Goal: Task Accomplishment & Management: Manage account settings

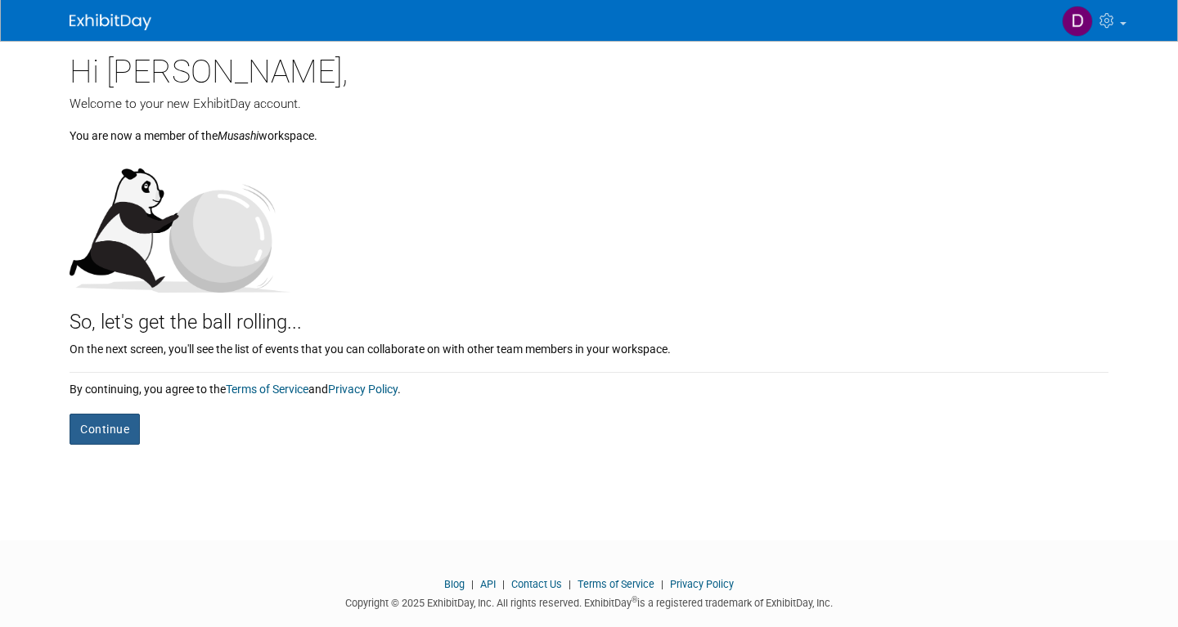
click at [118, 426] on button "Continue" at bounding box center [105, 429] width 70 height 31
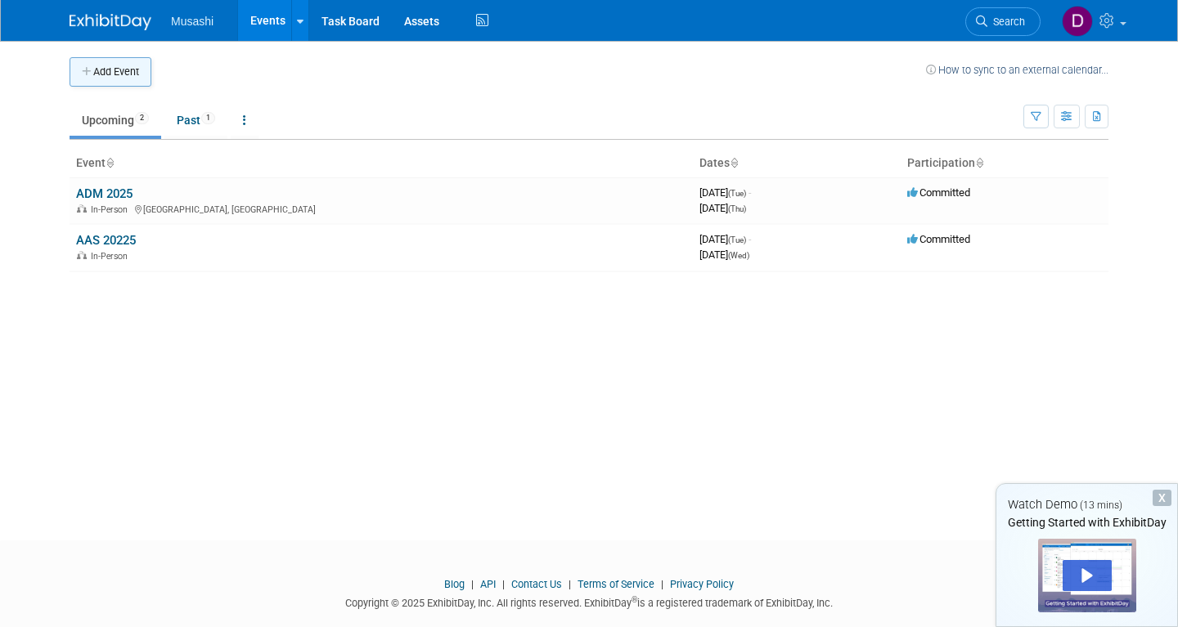
click at [127, 71] on button "Add Event" at bounding box center [111, 71] width 82 height 29
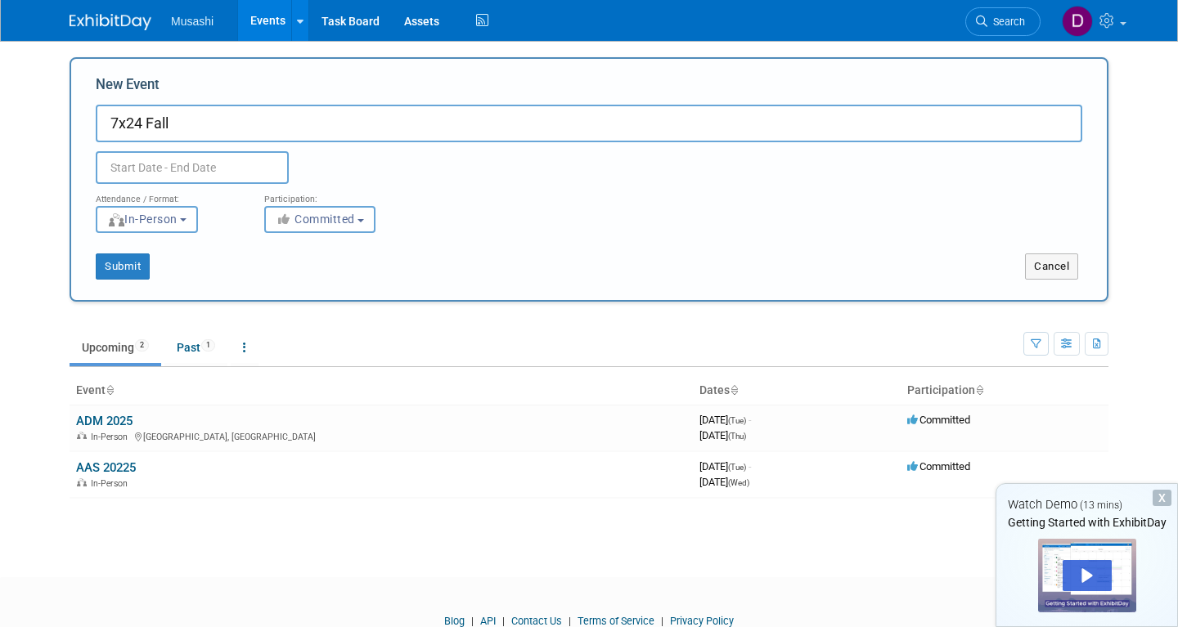
type input "7x24 Fall"
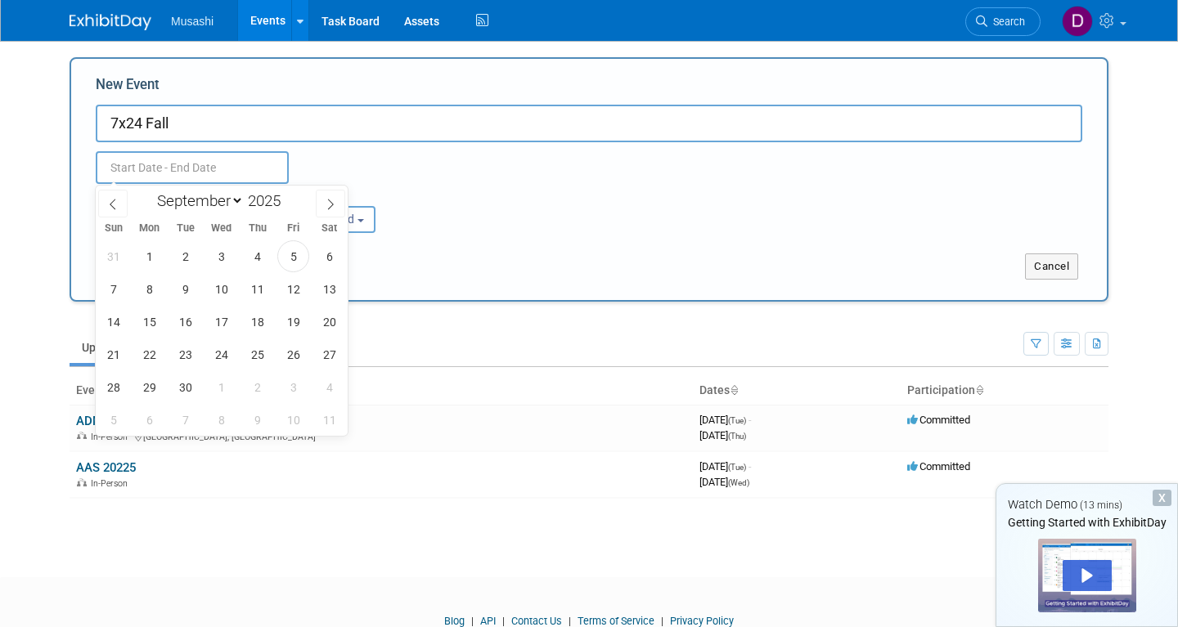
click at [191, 160] on input "text" at bounding box center [192, 167] width 193 height 33
click at [336, 204] on span at bounding box center [330, 204] width 29 height 28
select select "9"
click at [110, 357] on span "19" at bounding box center [113, 355] width 32 height 32
click at [215, 351] on span "22" at bounding box center [221, 355] width 32 height 32
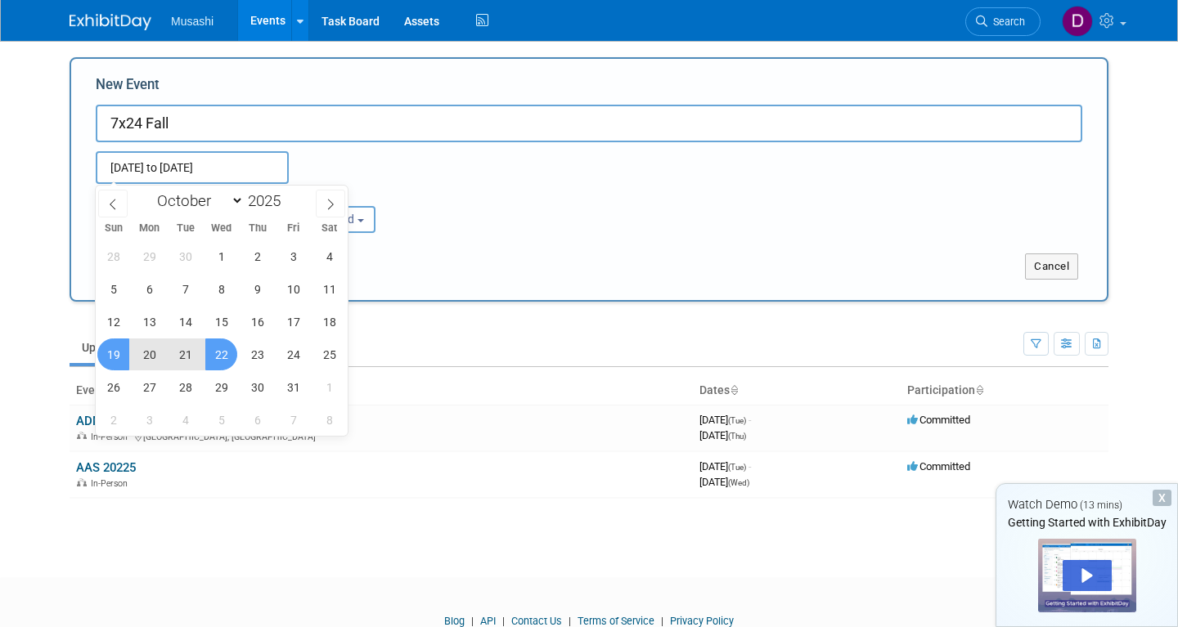
type input "[DATE] to [DATE]"
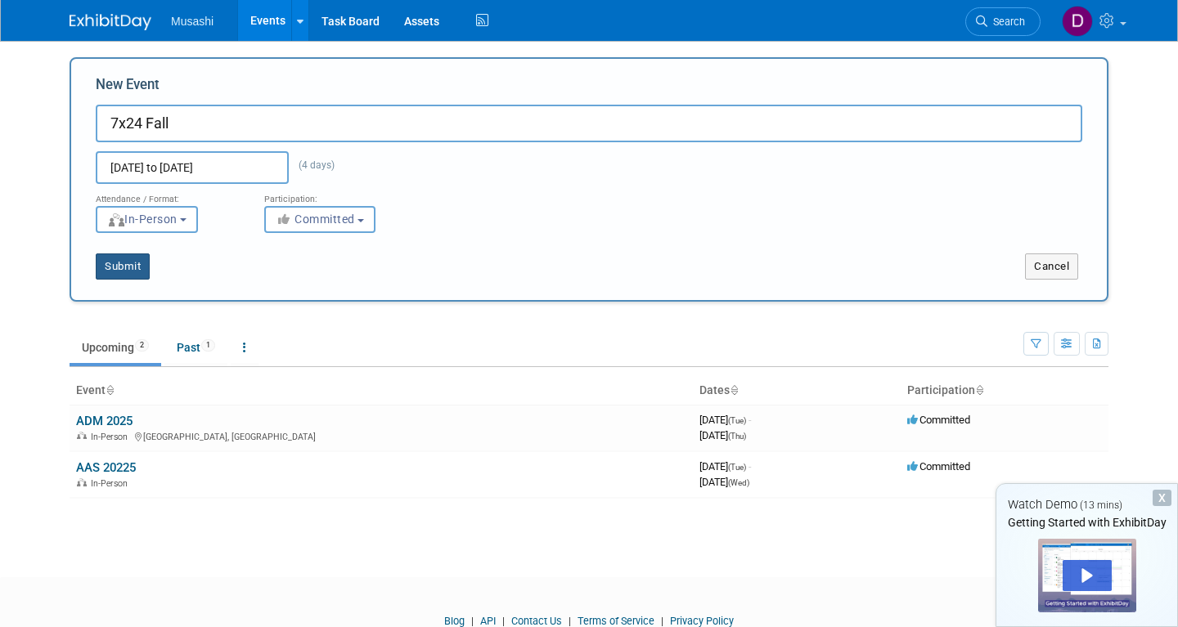
click at [142, 261] on button "Submit" at bounding box center [123, 267] width 54 height 26
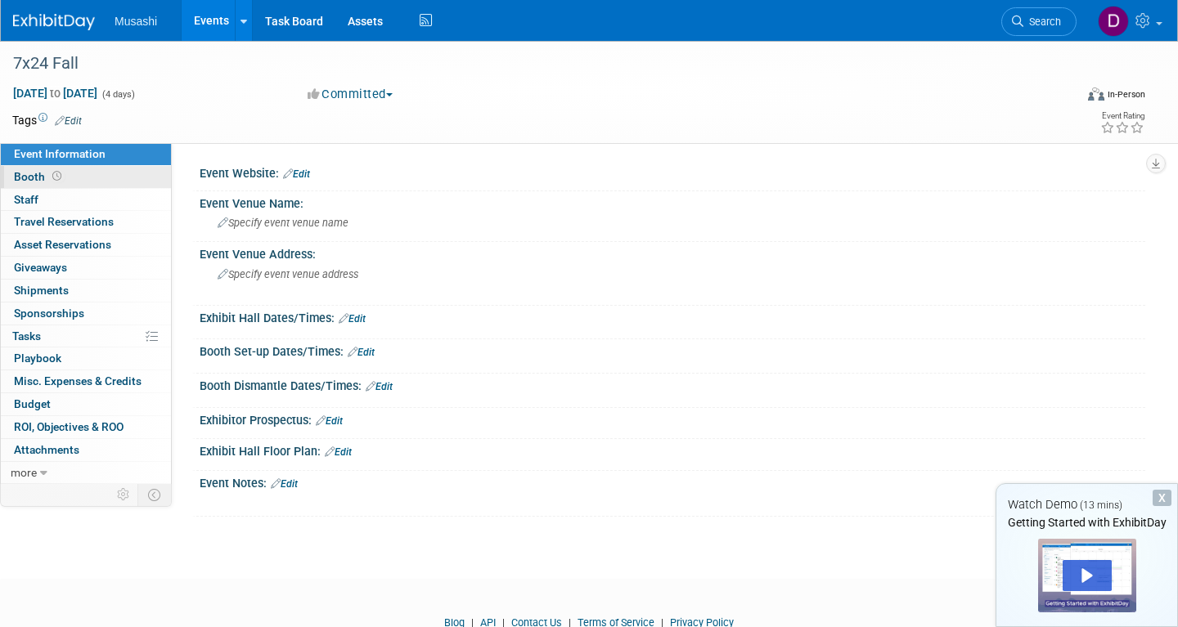
click at [145, 179] on link "Booth" at bounding box center [86, 177] width 170 height 22
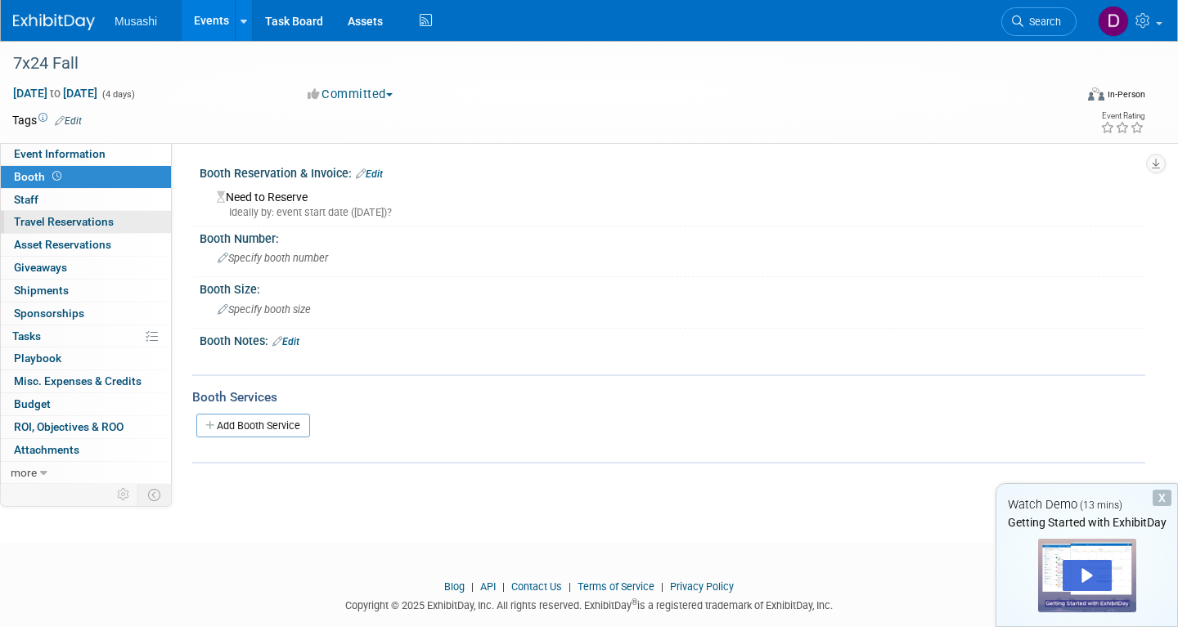
click at [128, 218] on link "0 Travel Reservations 0" at bounding box center [86, 222] width 170 height 22
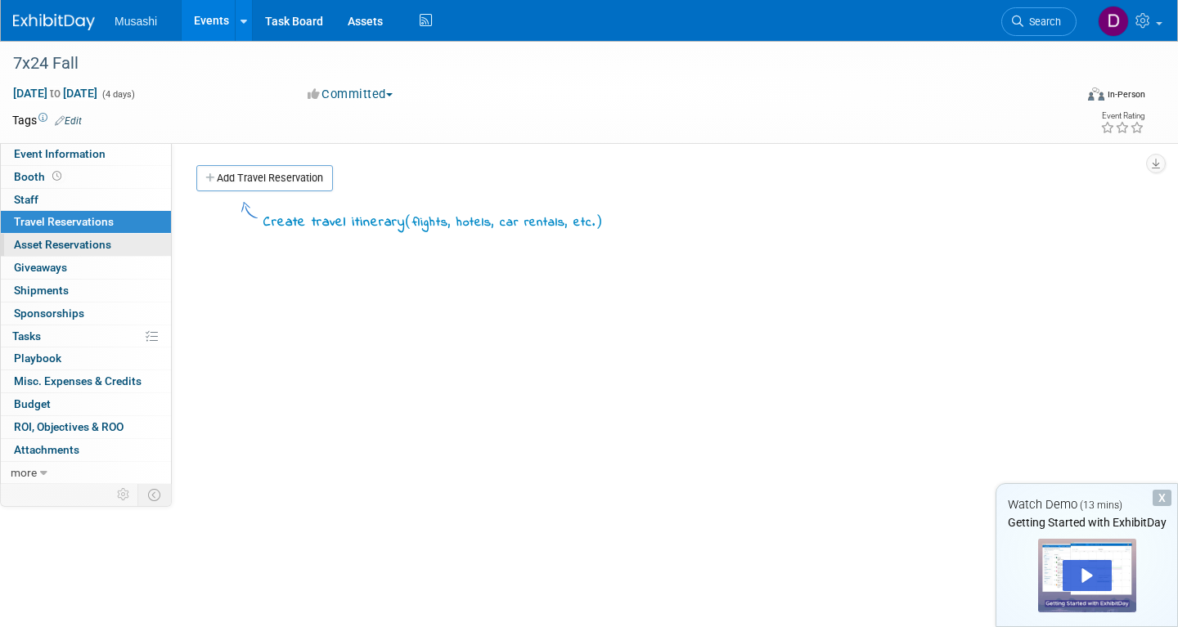
click at [119, 244] on link "0 Asset Reservations 0" at bounding box center [86, 245] width 170 height 22
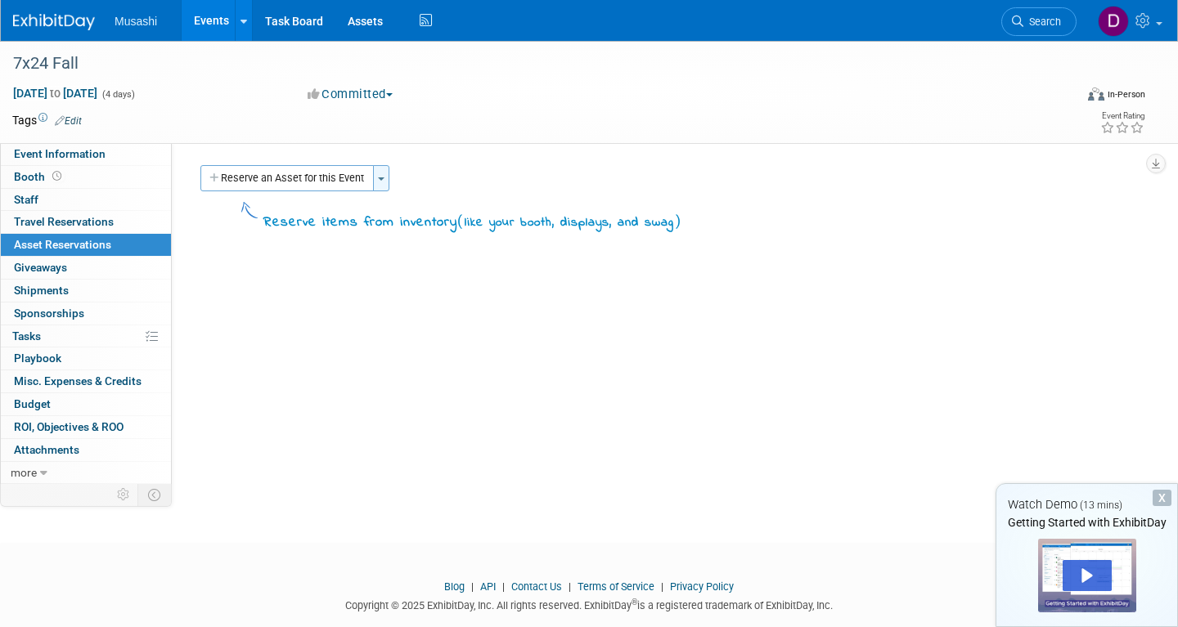
click at [387, 174] on button "Toggle Dropdown" at bounding box center [381, 178] width 16 height 26
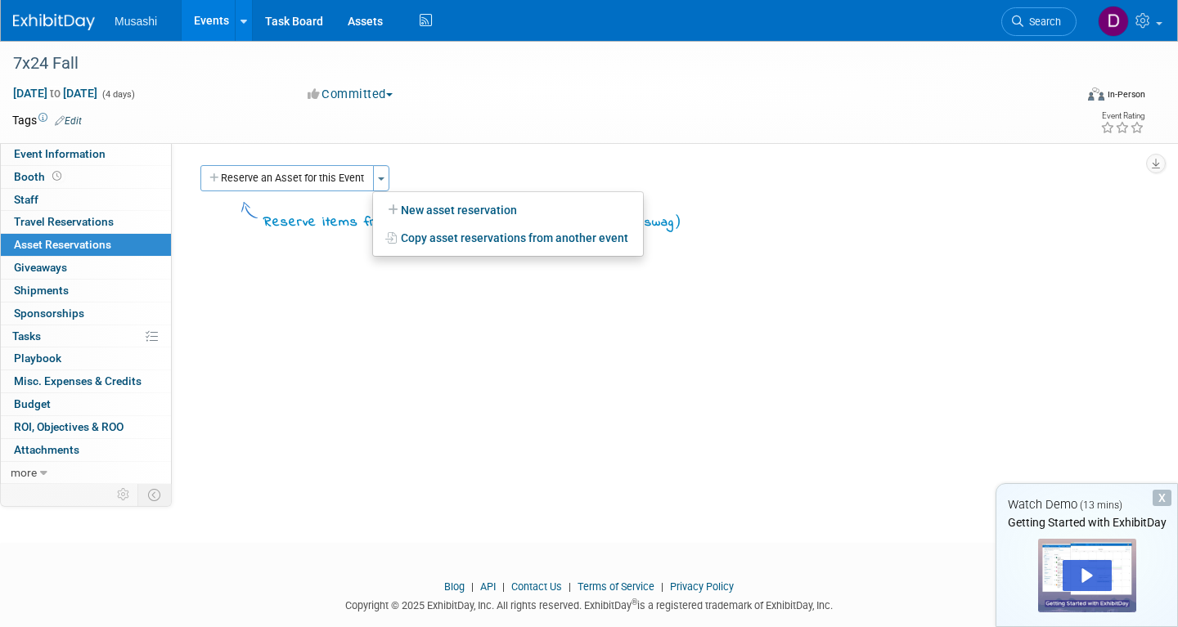
click at [410, 154] on div "Event Website: Edit Event Venue Name: Specify event venue name Event Venue Addr…" at bounding box center [658, 312] width 973 height 338
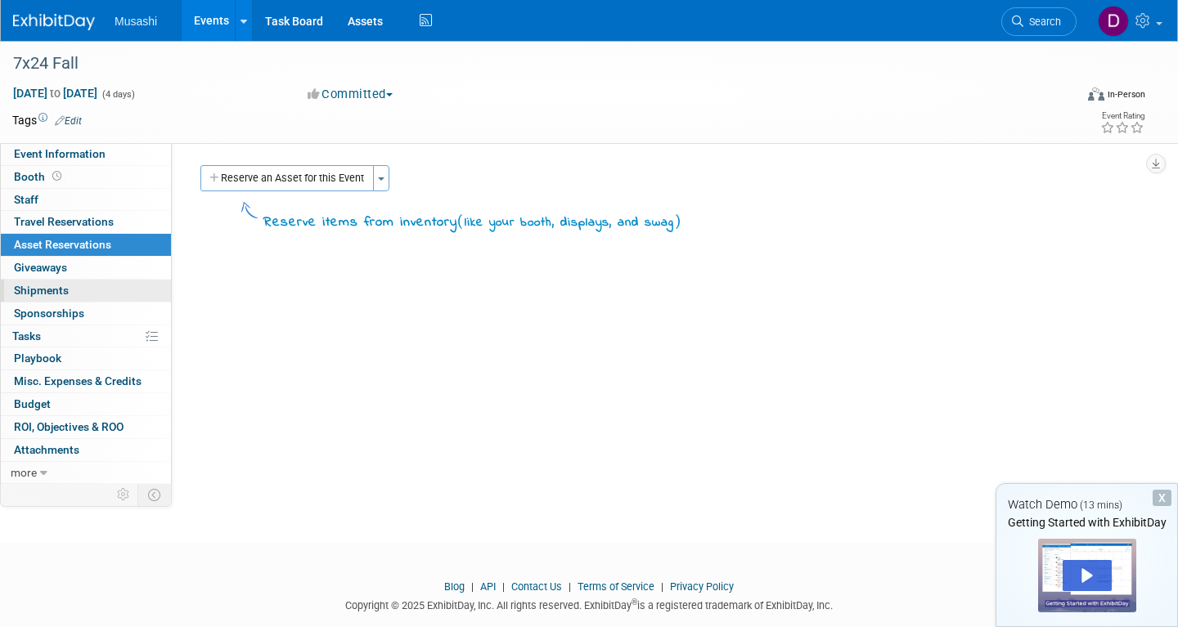
click at [76, 295] on link "0 Shipments 0" at bounding box center [86, 291] width 170 height 22
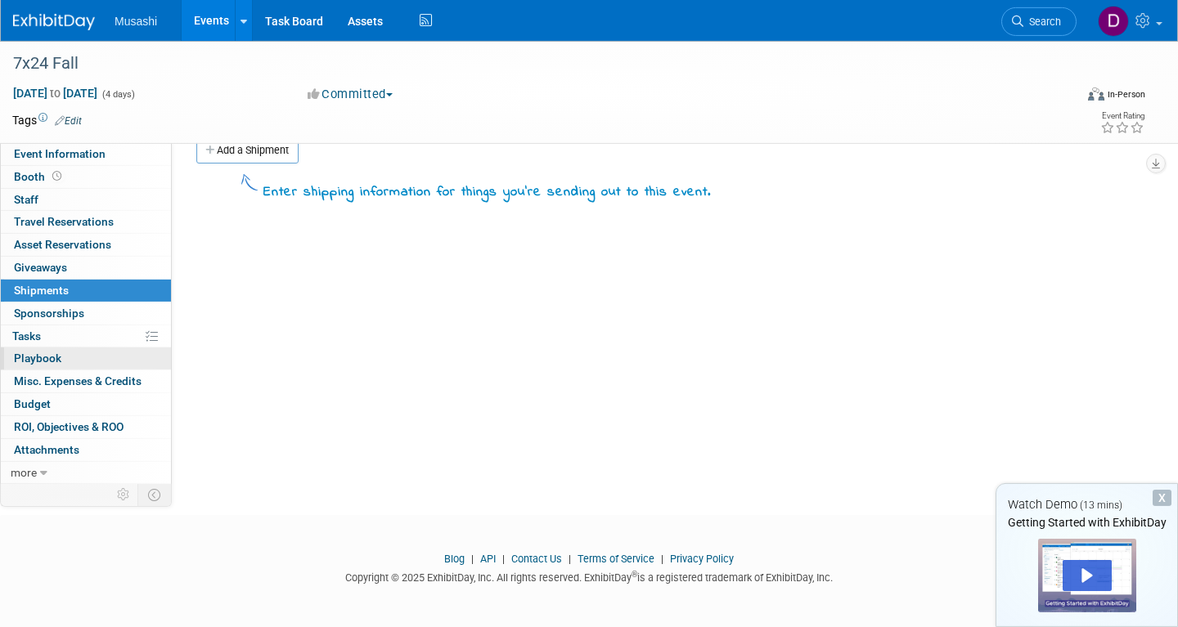
scroll to position [29, 0]
click at [88, 182] on link "Booth" at bounding box center [86, 177] width 170 height 22
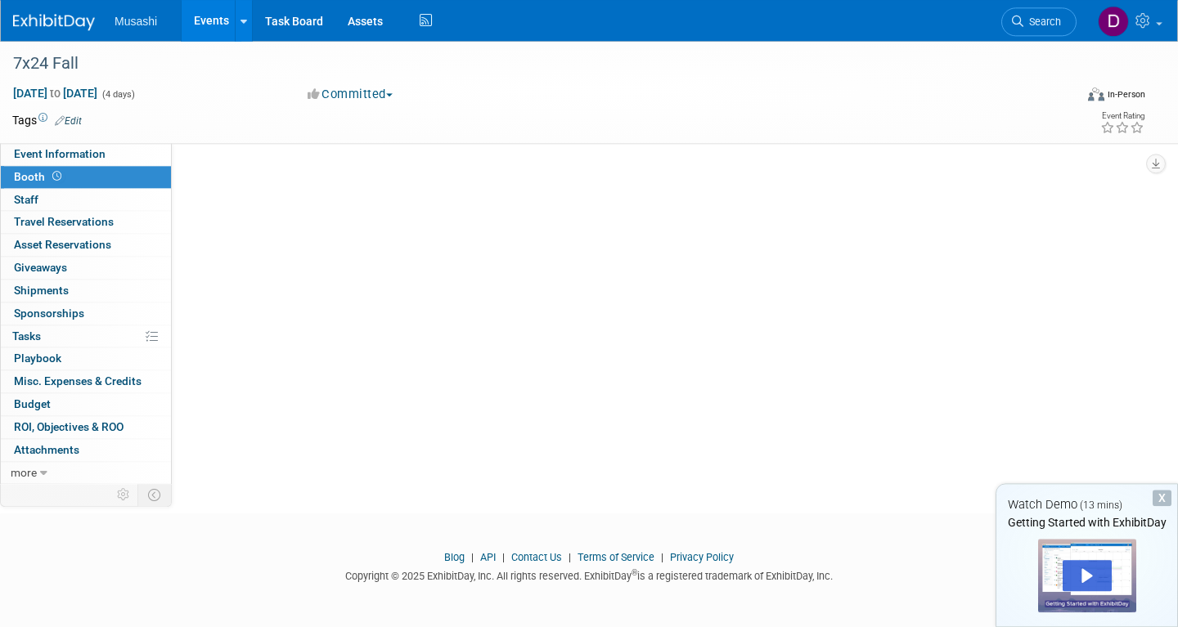
scroll to position [0, 0]
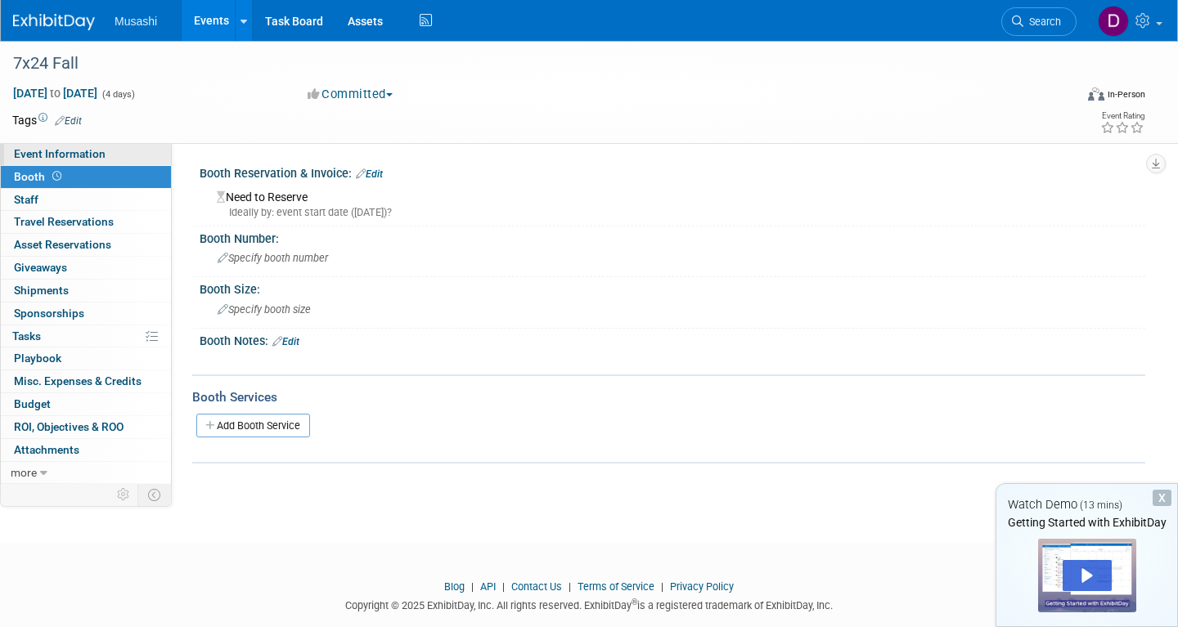
click at [92, 156] on span "Event Information" at bounding box center [60, 153] width 92 height 13
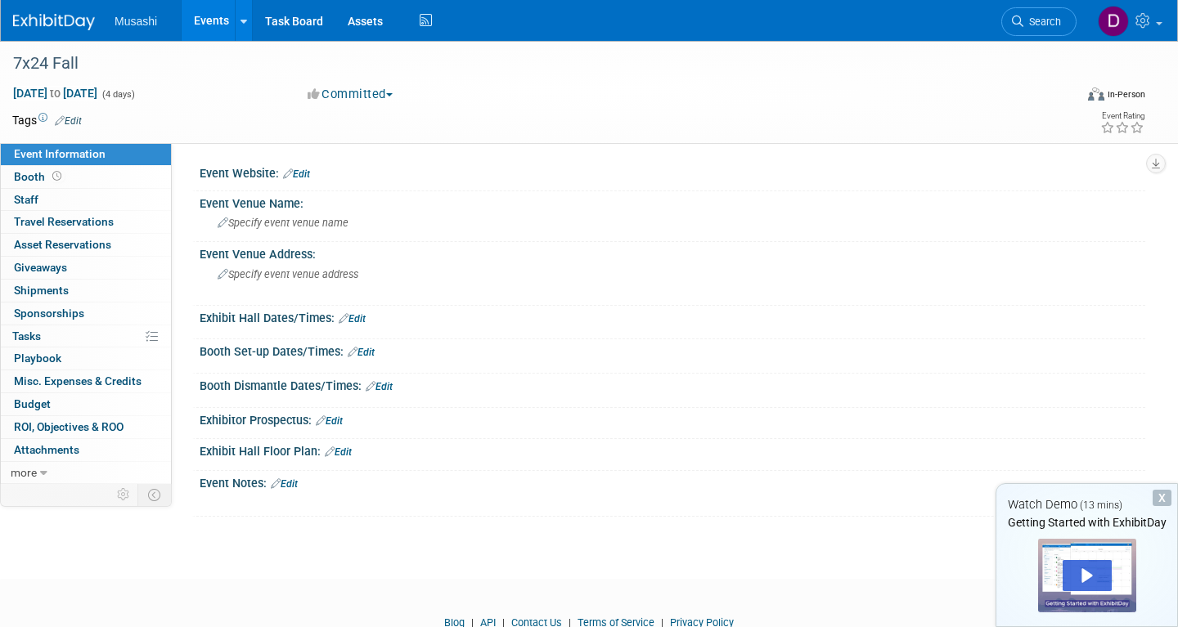
click at [369, 350] on link "Edit" at bounding box center [361, 352] width 27 height 11
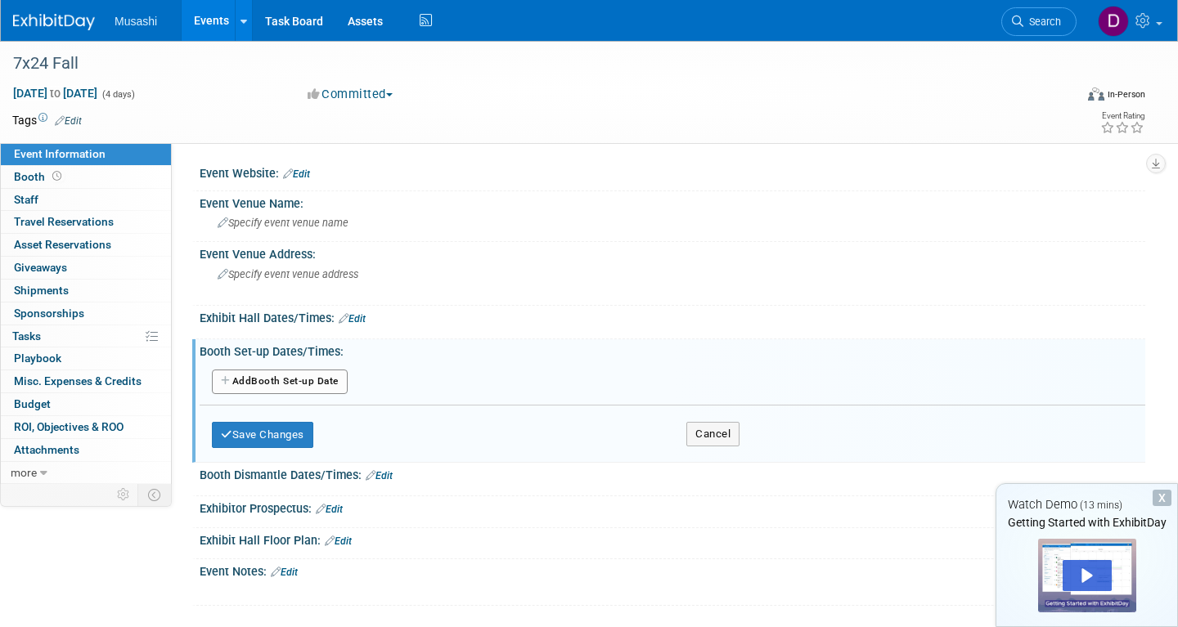
click at [313, 380] on button "Add Another Booth Set-up Date" at bounding box center [280, 382] width 136 height 25
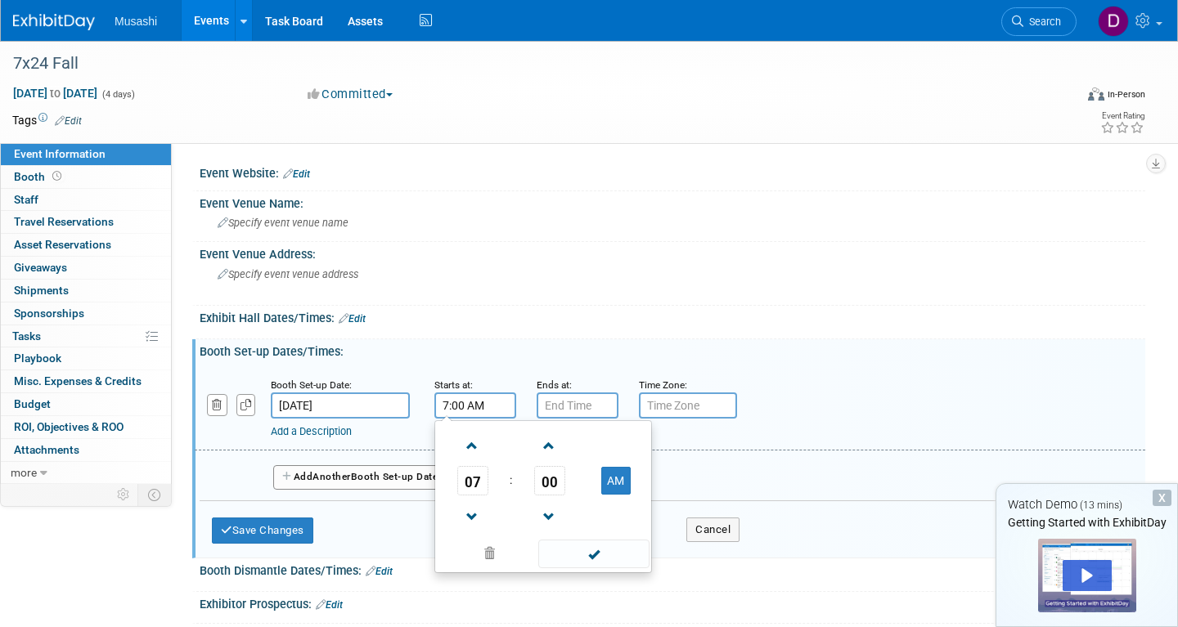
click at [462, 401] on input "7:00 AM" at bounding box center [475, 406] width 82 height 26
click at [478, 445] on span at bounding box center [472, 446] width 29 height 29
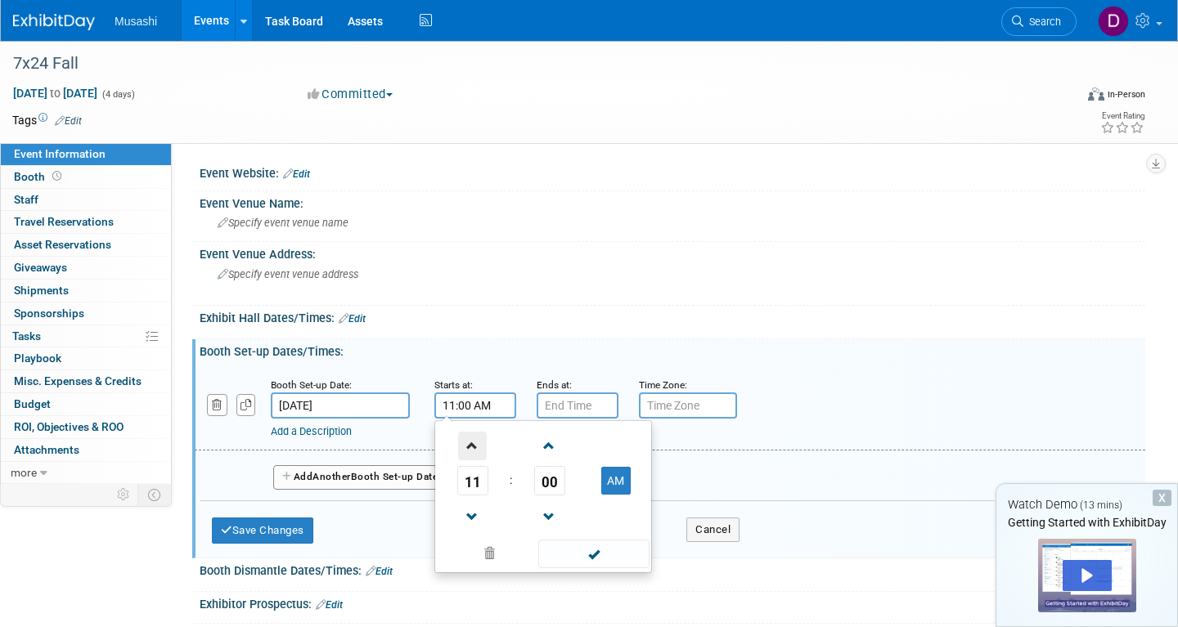
click at [478, 444] on span at bounding box center [472, 446] width 29 height 29
click at [476, 514] on span at bounding box center [472, 517] width 29 height 29
click at [555, 448] on span at bounding box center [549, 446] width 29 height 29
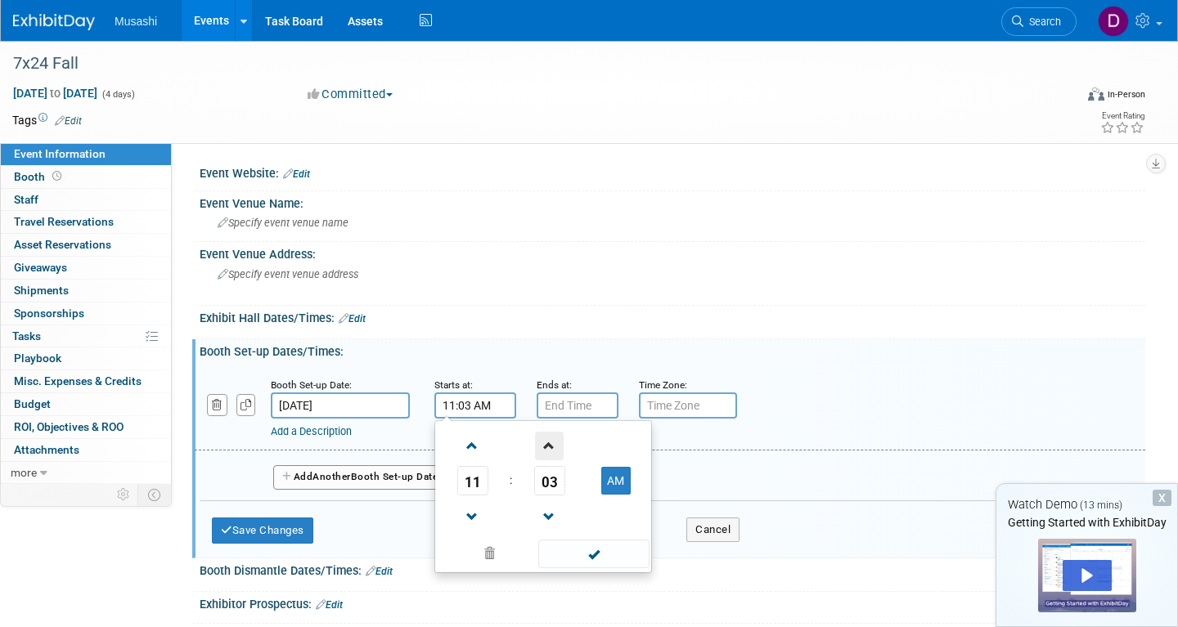
click at [555, 448] on span at bounding box center [549, 446] width 29 height 29
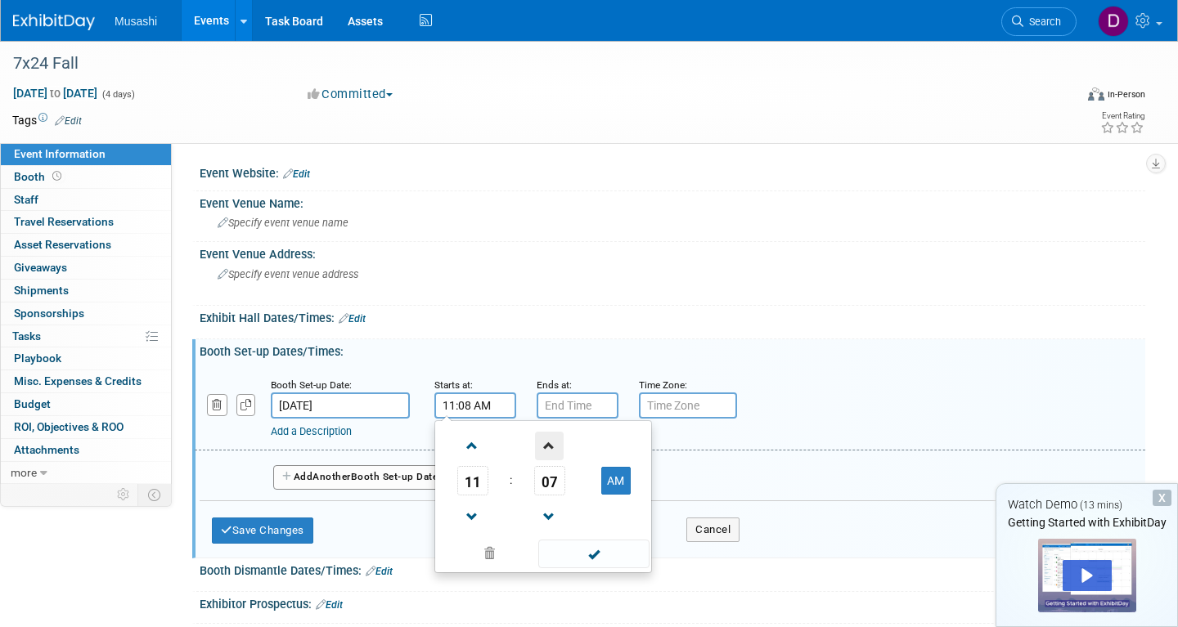
click at [555, 448] on span at bounding box center [549, 446] width 29 height 29
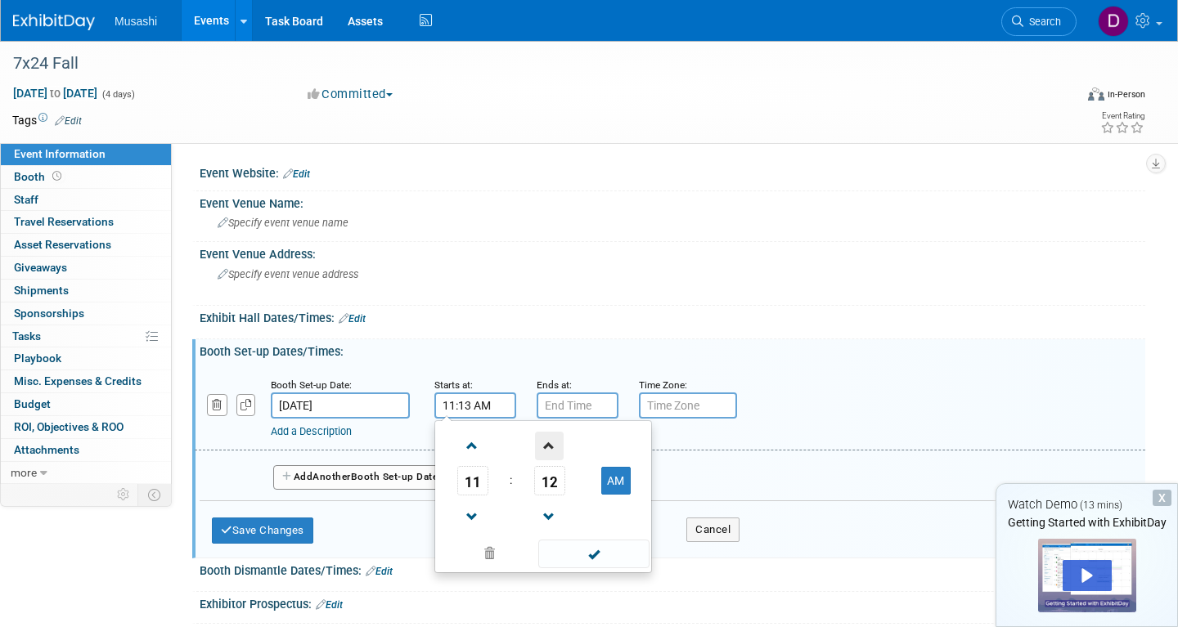
click at [555, 448] on span at bounding box center [549, 446] width 29 height 29
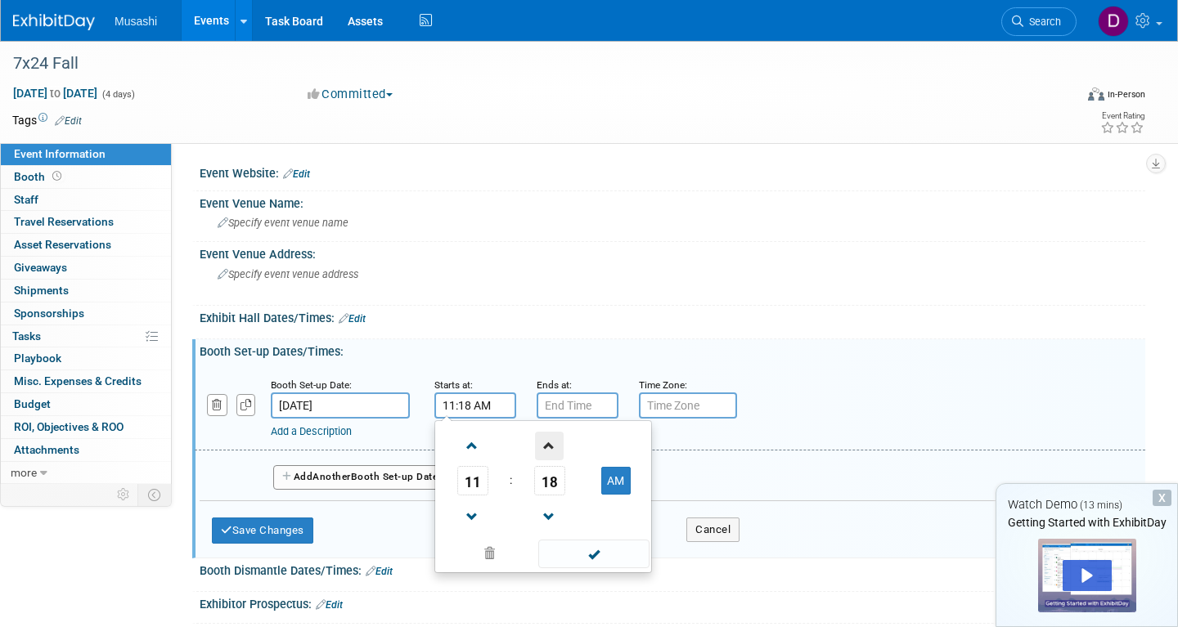
click at [555, 448] on span at bounding box center [549, 446] width 29 height 29
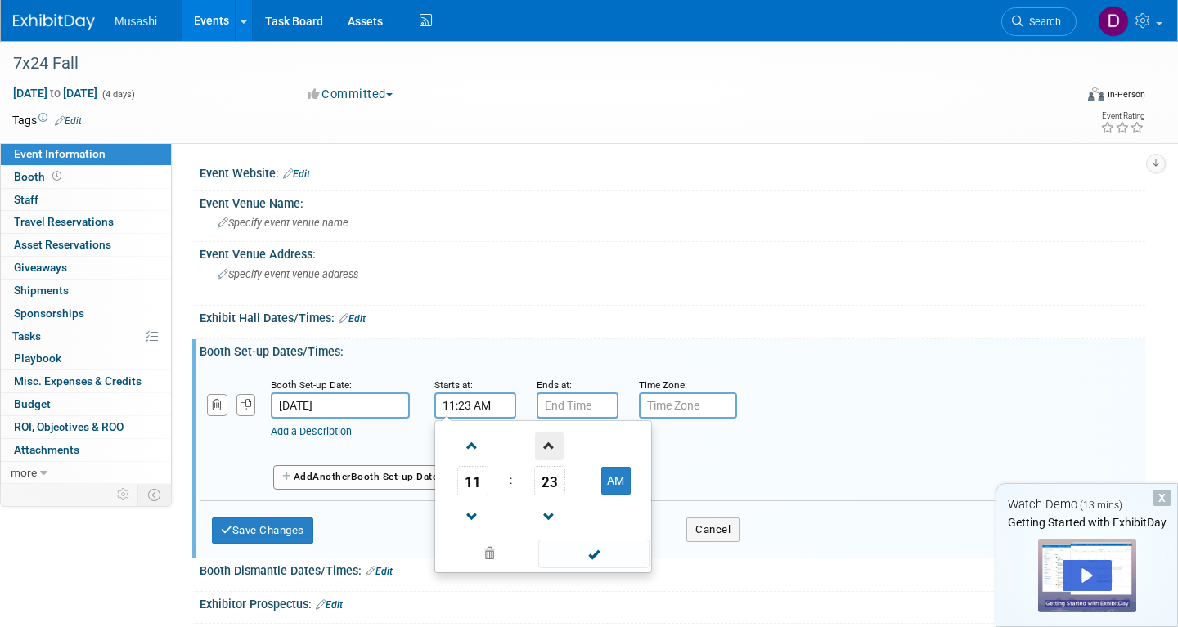
click at [555, 448] on span at bounding box center [549, 446] width 29 height 29
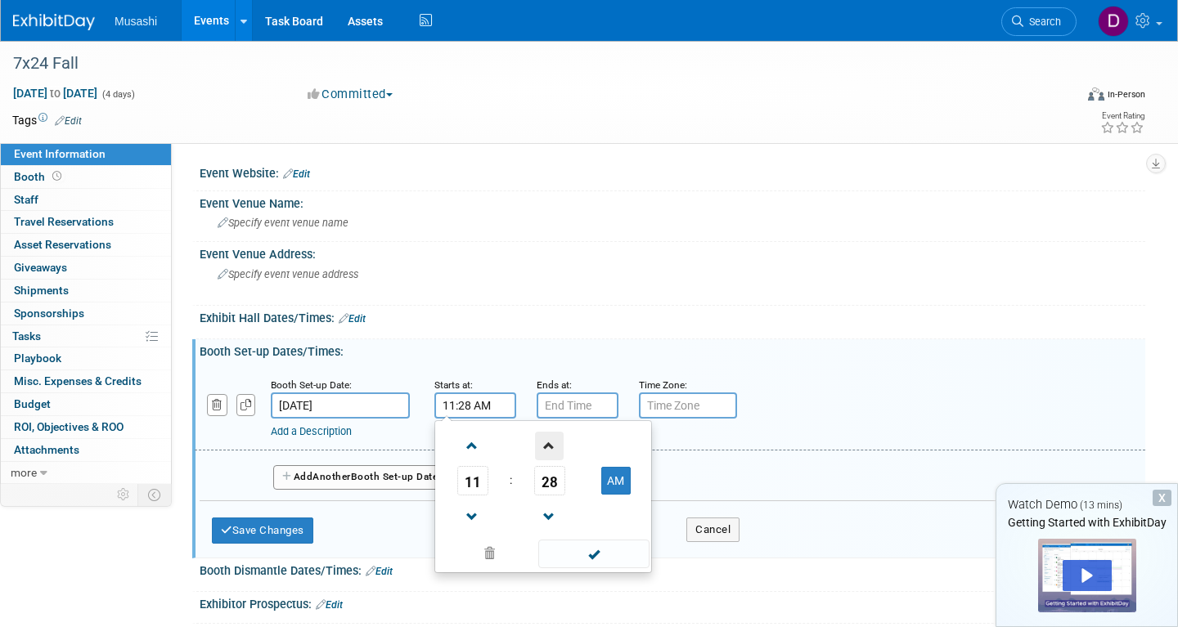
click at [555, 448] on span at bounding box center [549, 446] width 29 height 29
type input "11:30 AM"
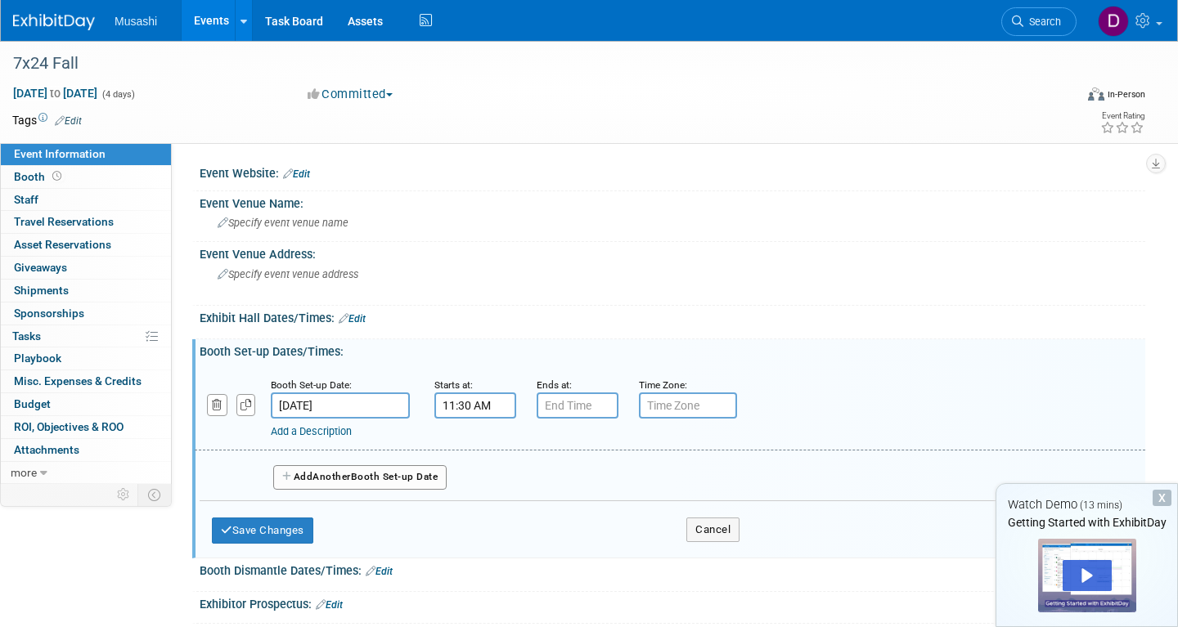
click at [761, 465] on div "Add Another Booth Set-up Date" at bounding box center [672, 472] width 945 height 43
click at [593, 371] on div "Booth Set-up Date: [DATE] Starts at: 11:30 AM Ends at: Time Zone: Apply to all …" at bounding box center [670, 408] width 950 height 83
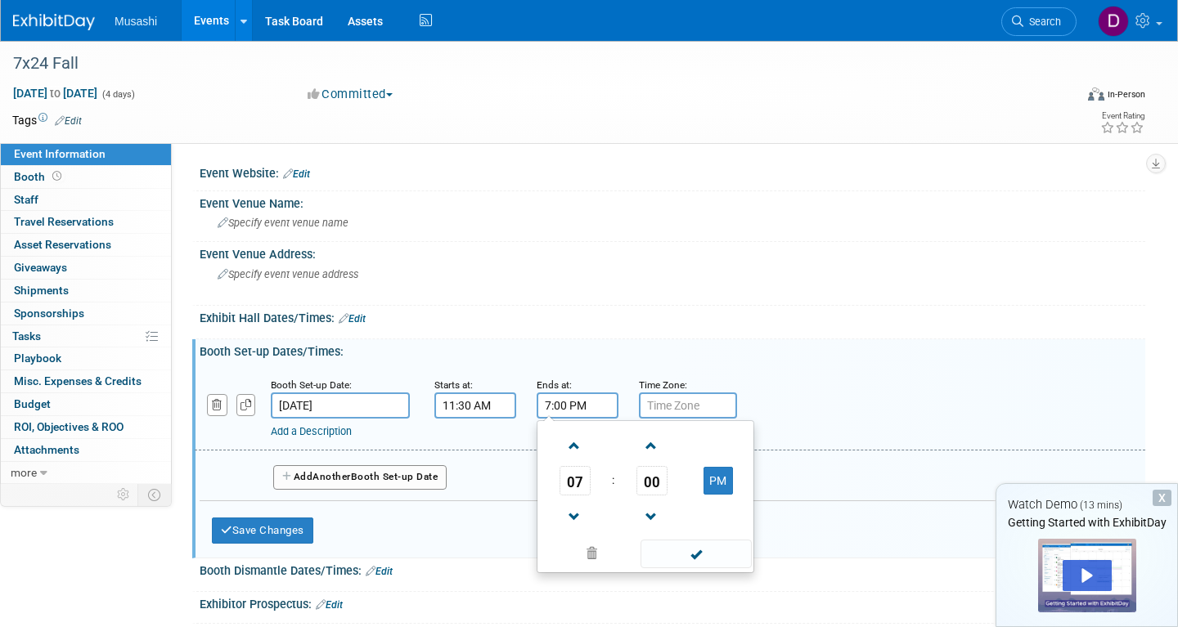
click at [573, 410] on input "7:00 PM" at bounding box center [578, 406] width 82 height 26
click at [574, 515] on span at bounding box center [574, 517] width 29 height 29
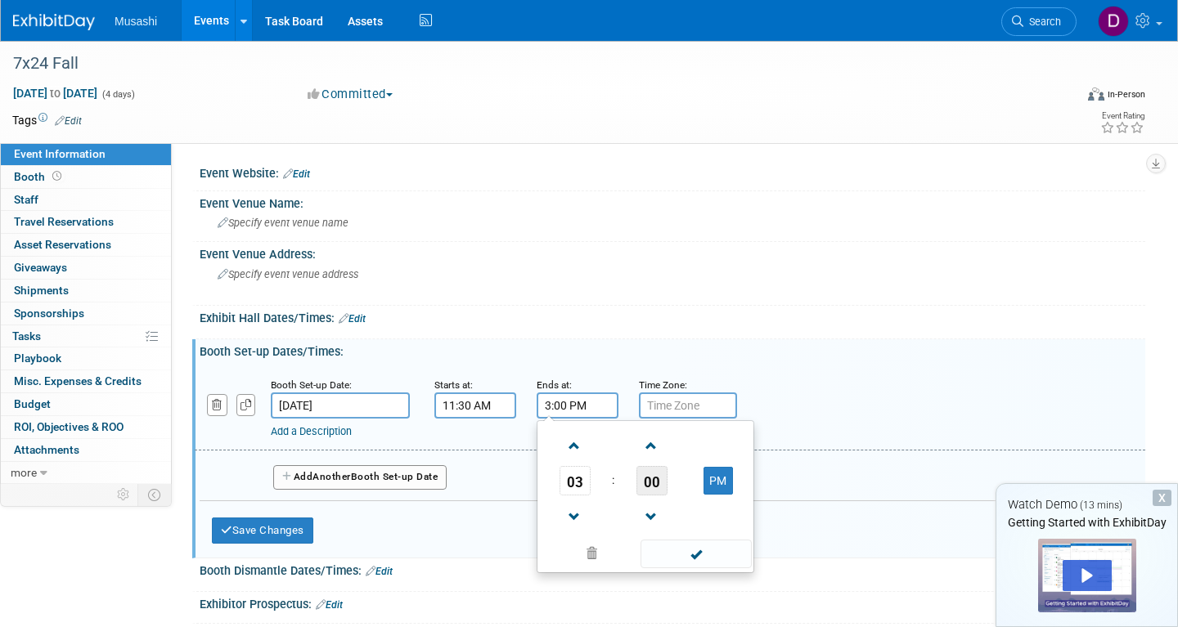
click at [653, 478] on span "00" at bounding box center [651, 480] width 31 height 29
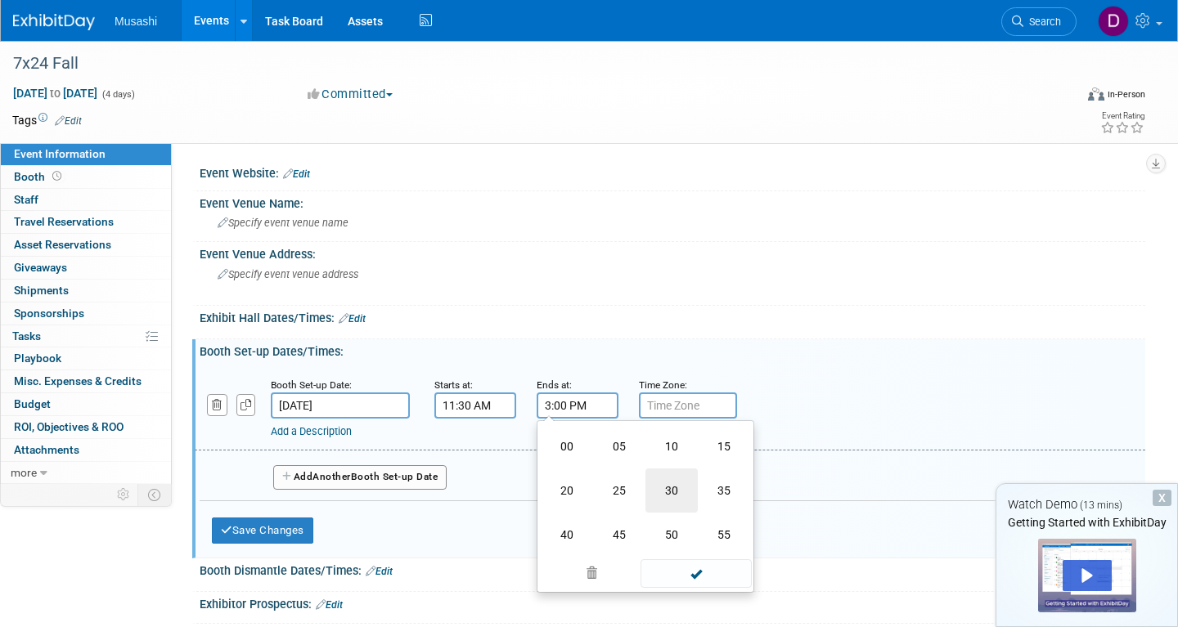
click at [691, 498] on td "30" at bounding box center [671, 491] width 52 height 44
type input "3:30 PM"
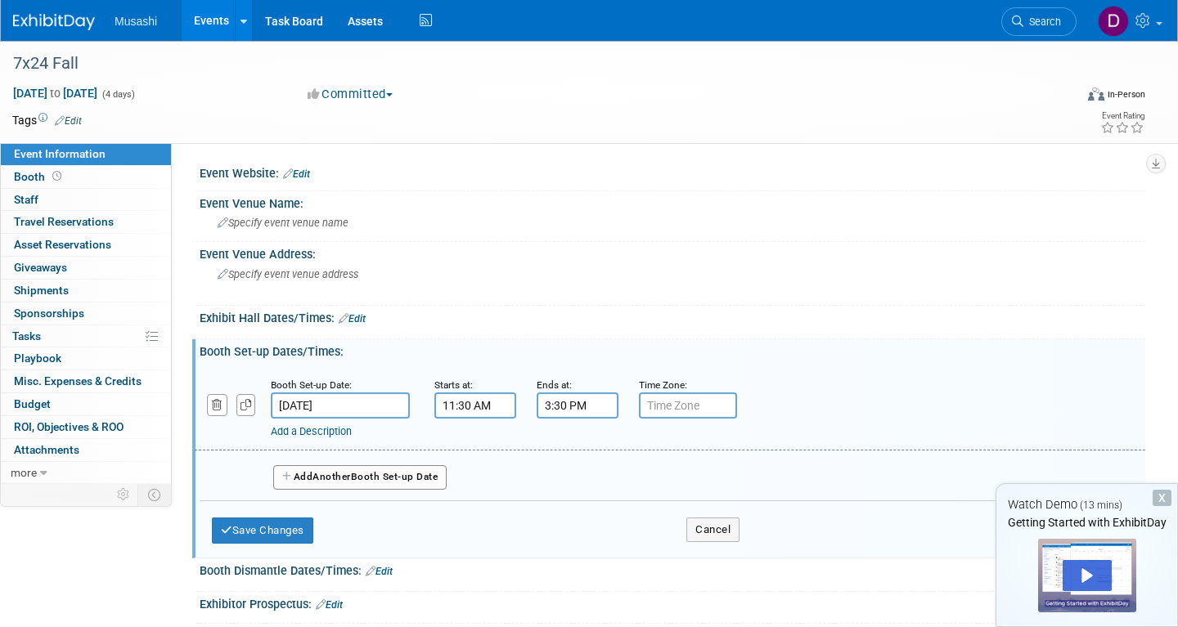
click at [802, 400] on div "Add a Description Description:" at bounding box center [669, 407] width 975 height 63
click at [711, 405] on input "text" at bounding box center [688, 406] width 98 height 26
type input "C"
click at [706, 439] on div "Booth Set-up Date: [DATE] Starts at: 11:30 AM Ends at: 3:30 PM Time Zone: Apply…" at bounding box center [670, 408] width 950 height 83
click at [305, 531] on button "Save Changes" at bounding box center [262, 531] width 101 height 26
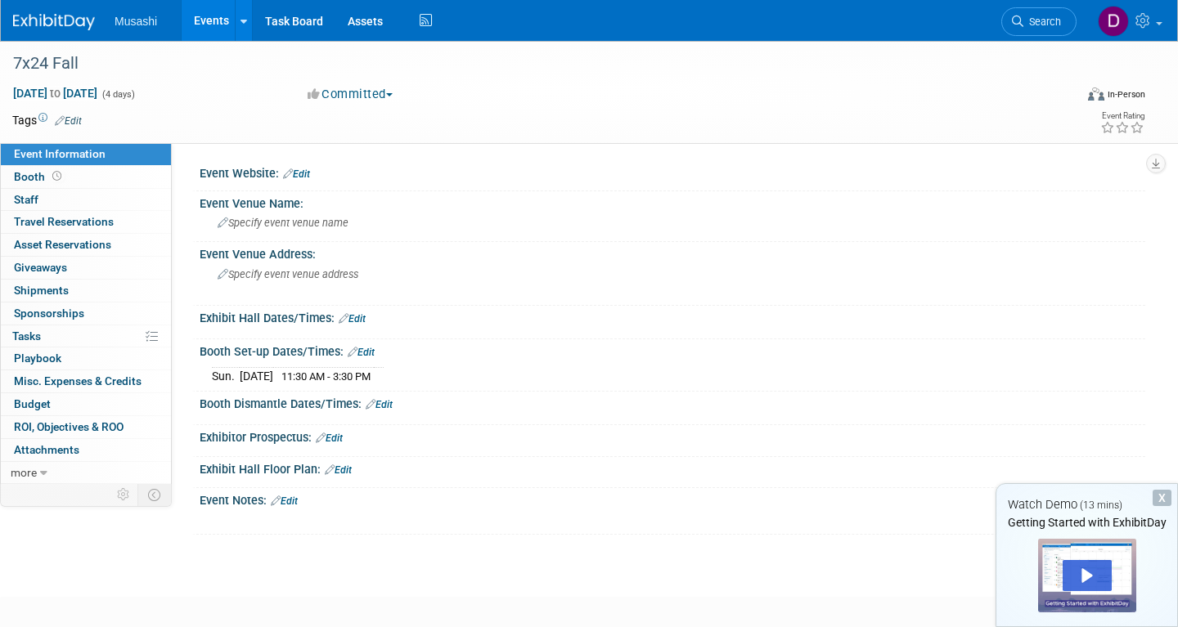
click at [393, 402] on link "Edit" at bounding box center [379, 404] width 27 height 11
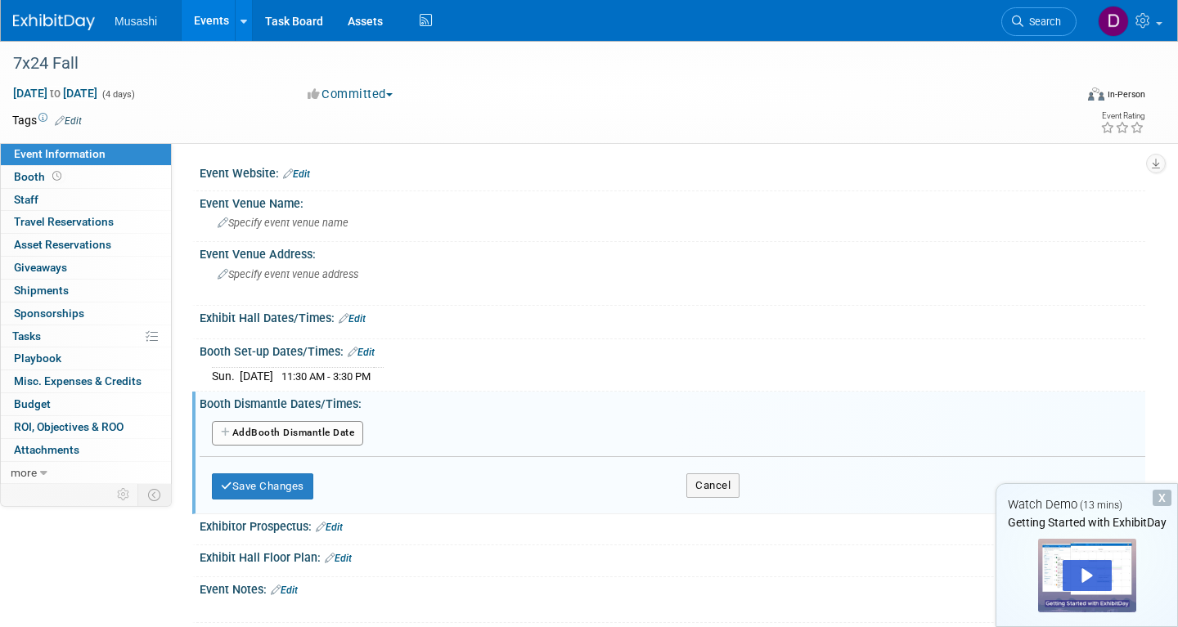
click at [332, 438] on button "Add Another Booth Dismantle Date" at bounding box center [287, 433] width 151 height 25
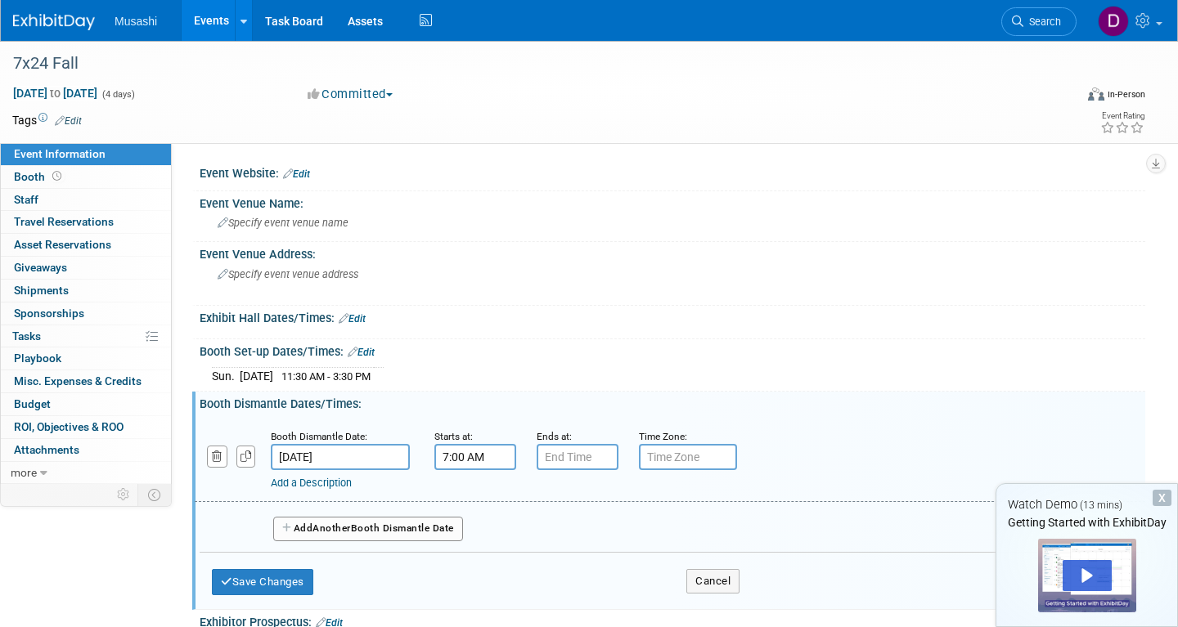
click at [475, 453] on input "7:00 AM" at bounding box center [475, 457] width 82 height 26
click at [474, 492] on span at bounding box center [472, 497] width 29 height 29
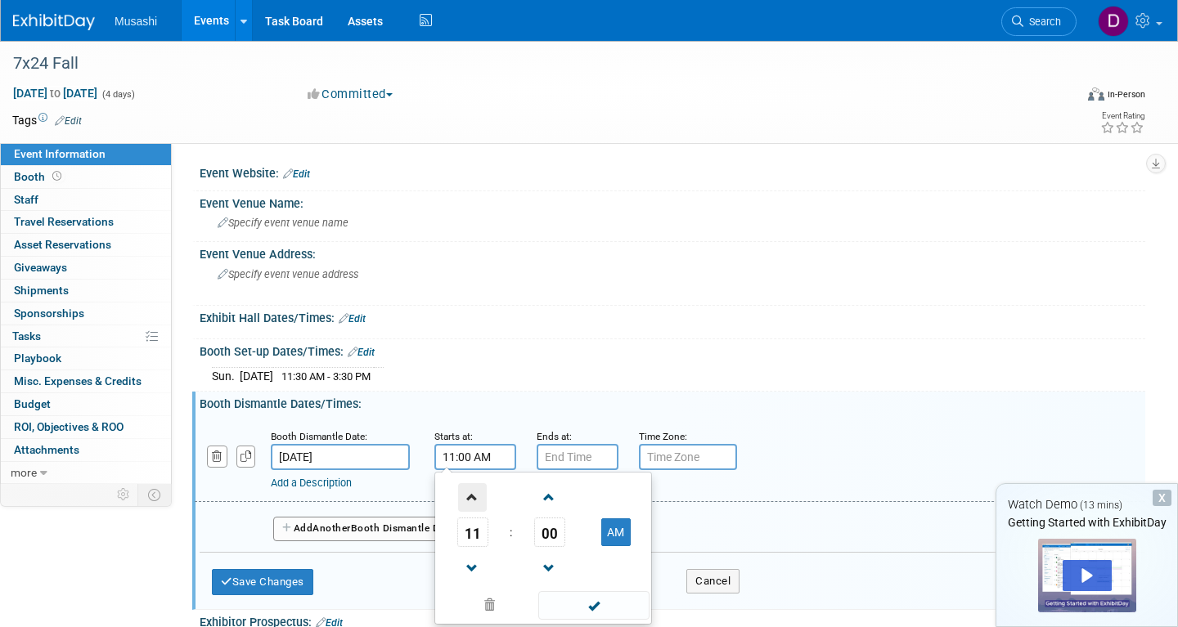
click at [474, 492] on span at bounding box center [472, 497] width 29 height 29
type input "12:00 PM"
type input "7:00 PM"
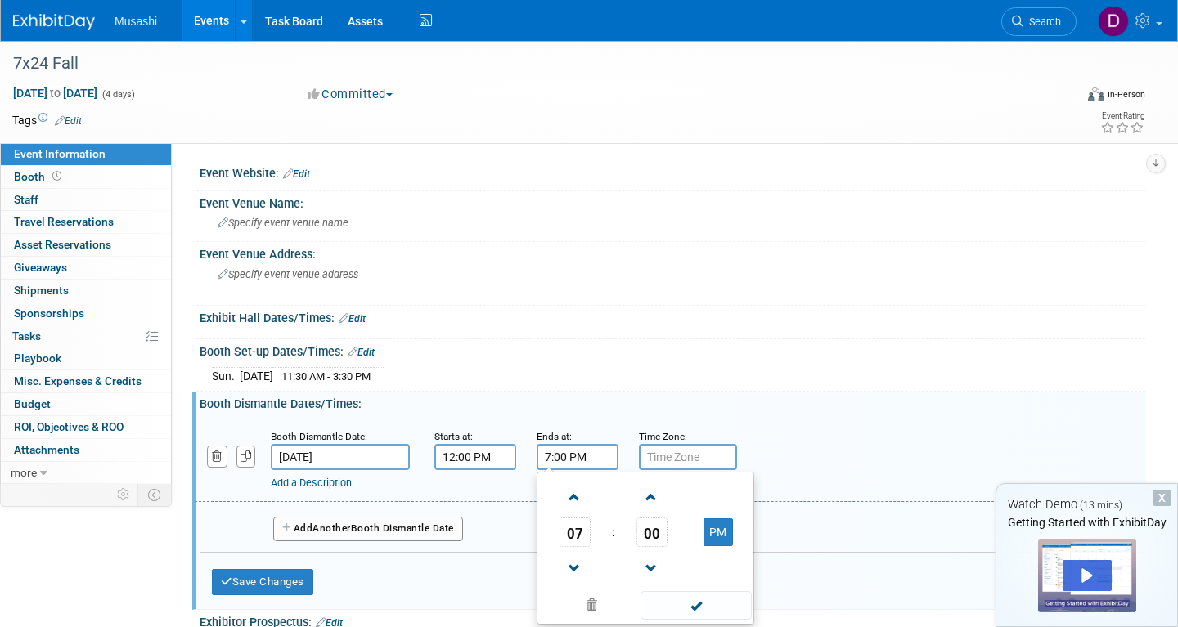
click at [588, 451] on input "7:00 PM" at bounding box center [578, 457] width 82 height 26
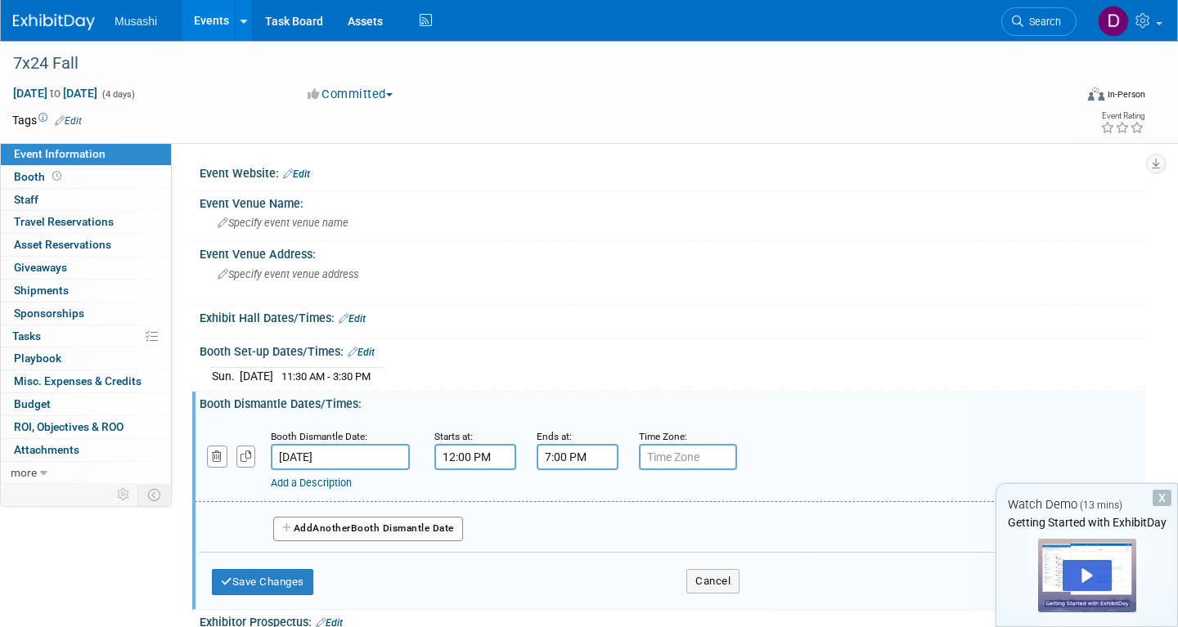
click at [511, 446] on input "12:00 PM" at bounding box center [475, 457] width 82 height 26
click at [550, 530] on span "00" at bounding box center [549, 532] width 31 height 29
click at [566, 546] on td "30" at bounding box center [569, 542] width 52 height 44
type input "12:30 PM"
click at [586, 462] on input "7:00 PM" at bounding box center [578, 457] width 82 height 26
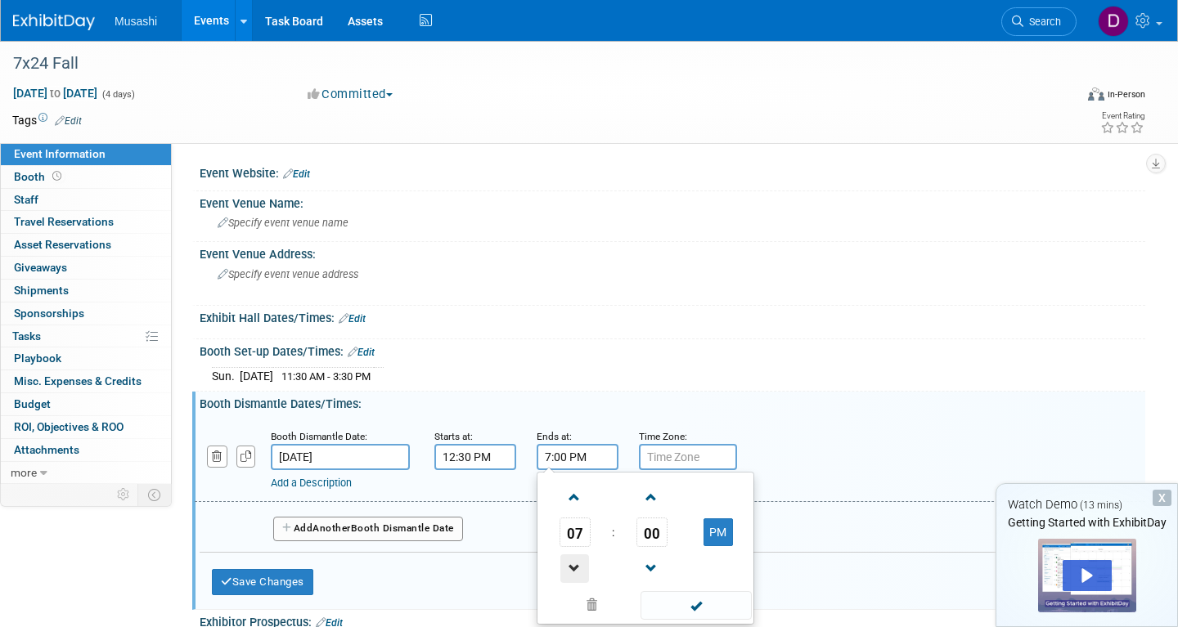
click at [572, 559] on span at bounding box center [574, 569] width 29 height 29
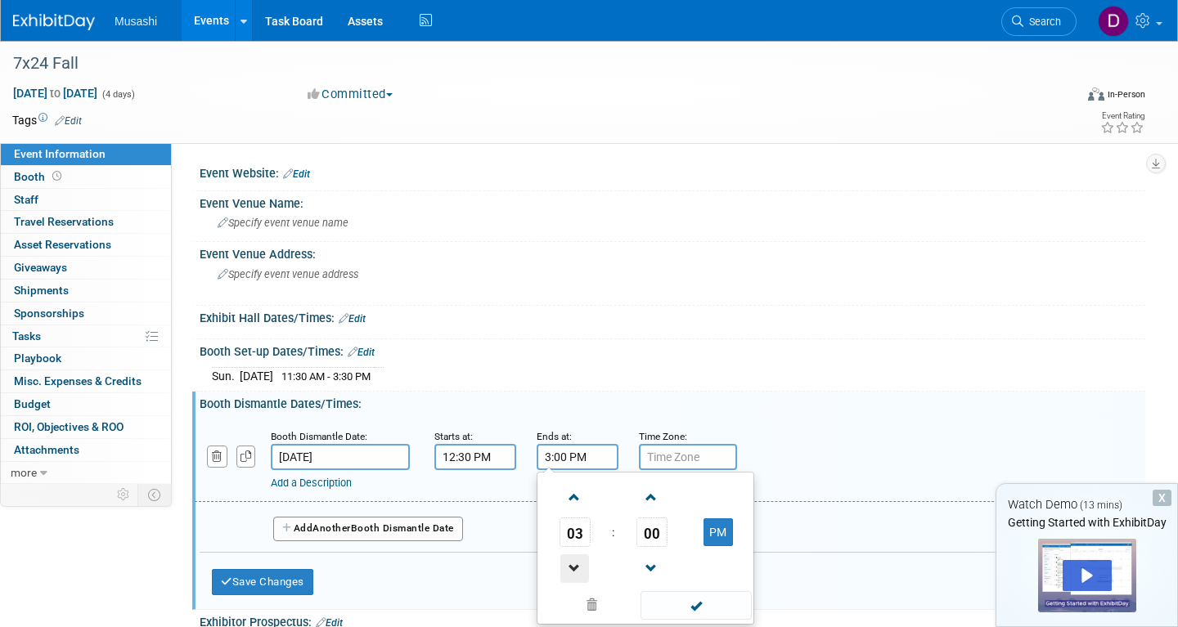
type input "2:00 PM"
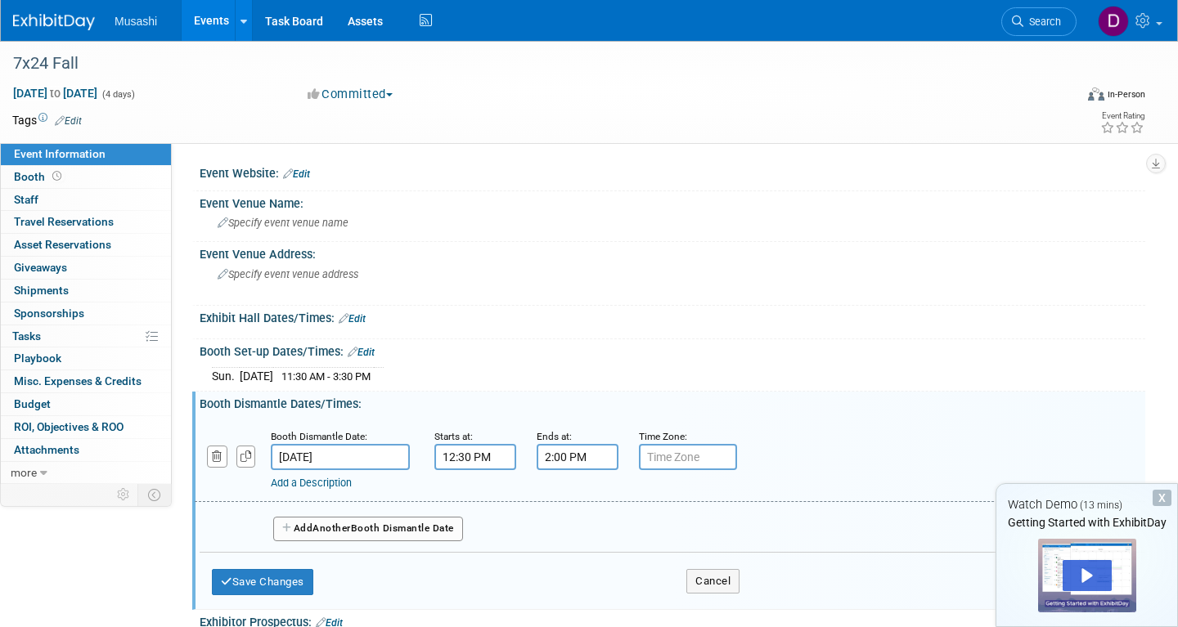
click at [660, 369] on div "[DATE] 11:30 AM - 3:30 PM" at bounding box center [672, 374] width 921 height 22
click at [835, 330] on div at bounding box center [672, 331] width 921 height 4
click at [308, 582] on button "Save Changes" at bounding box center [262, 582] width 101 height 26
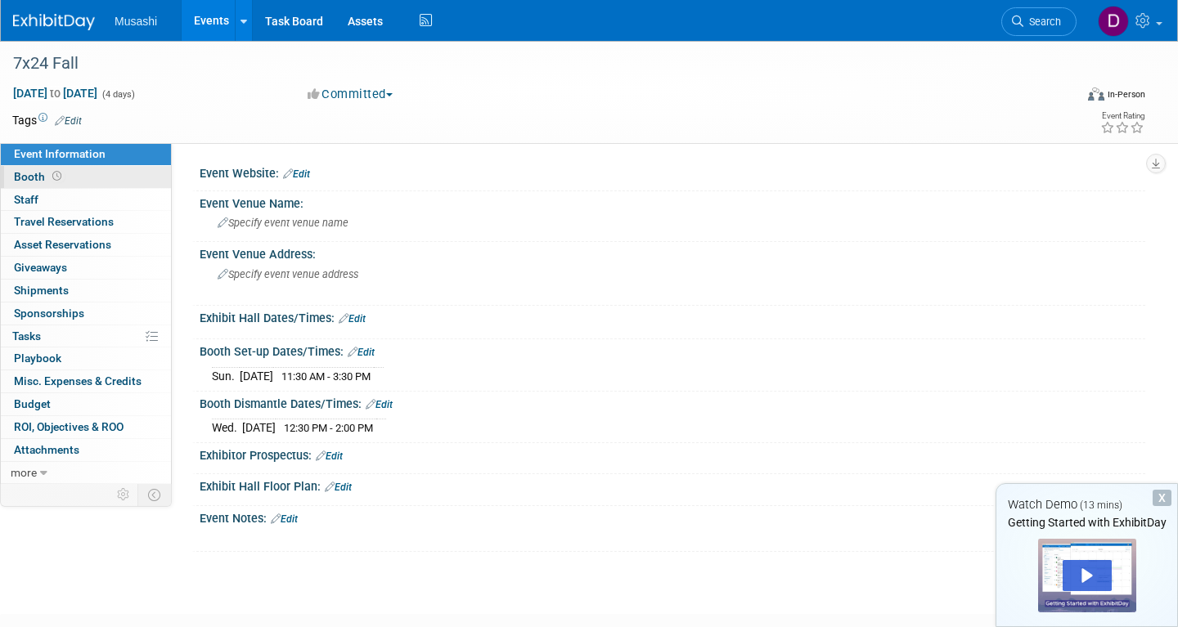
click at [127, 177] on link "Booth" at bounding box center [86, 177] width 170 height 22
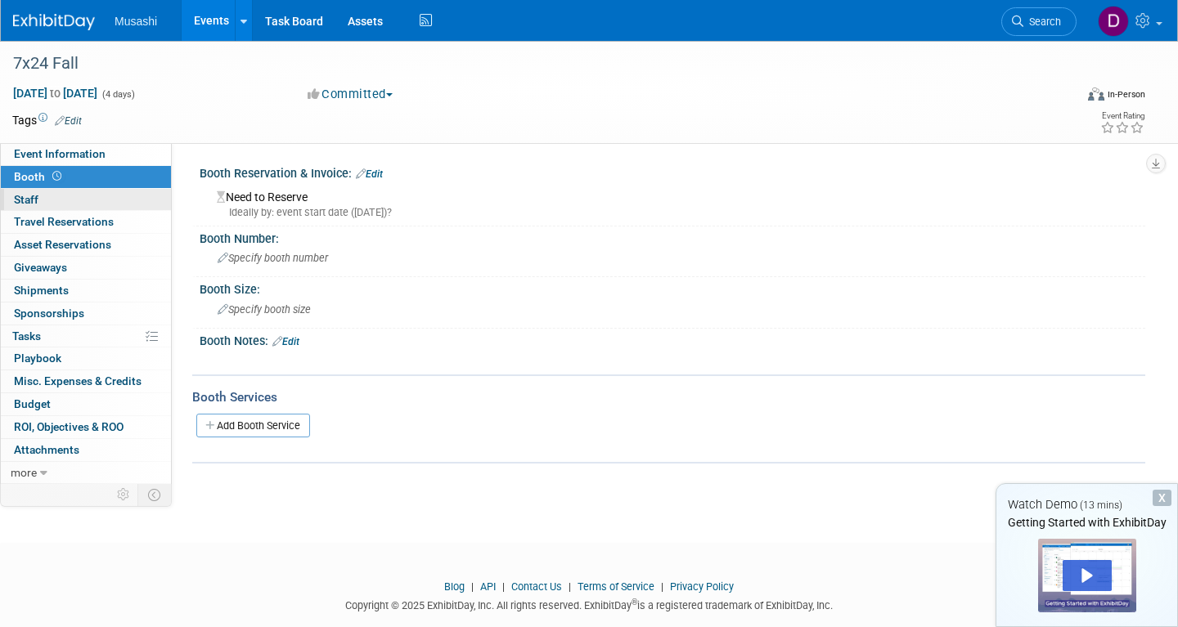
click at [111, 201] on link "0 Staff 0" at bounding box center [86, 200] width 170 height 22
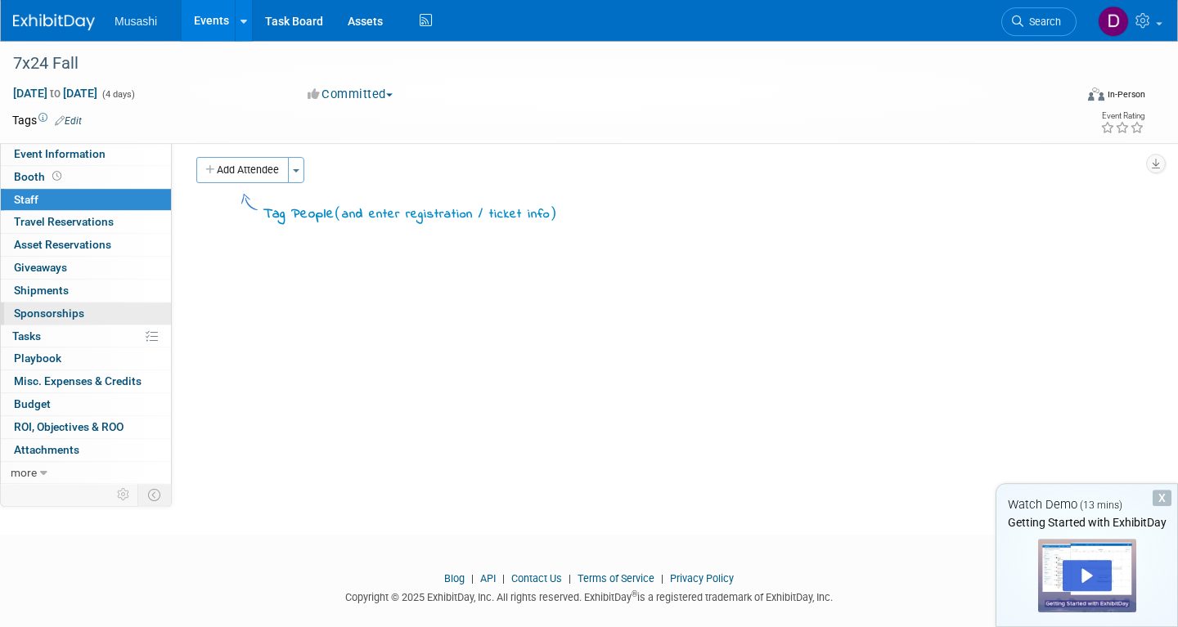
scroll to position [10, 0]
click at [104, 375] on span "Misc. Expenses & Credits 0" at bounding box center [78, 381] width 128 height 13
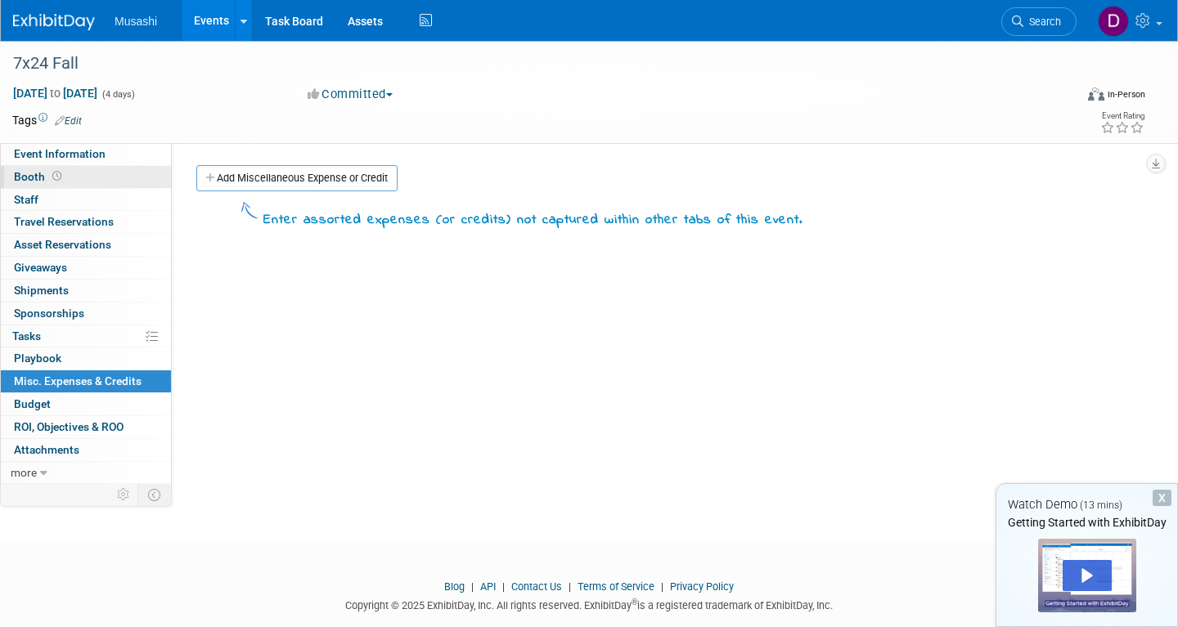
click at [97, 173] on link "Booth" at bounding box center [86, 177] width 170 height 22
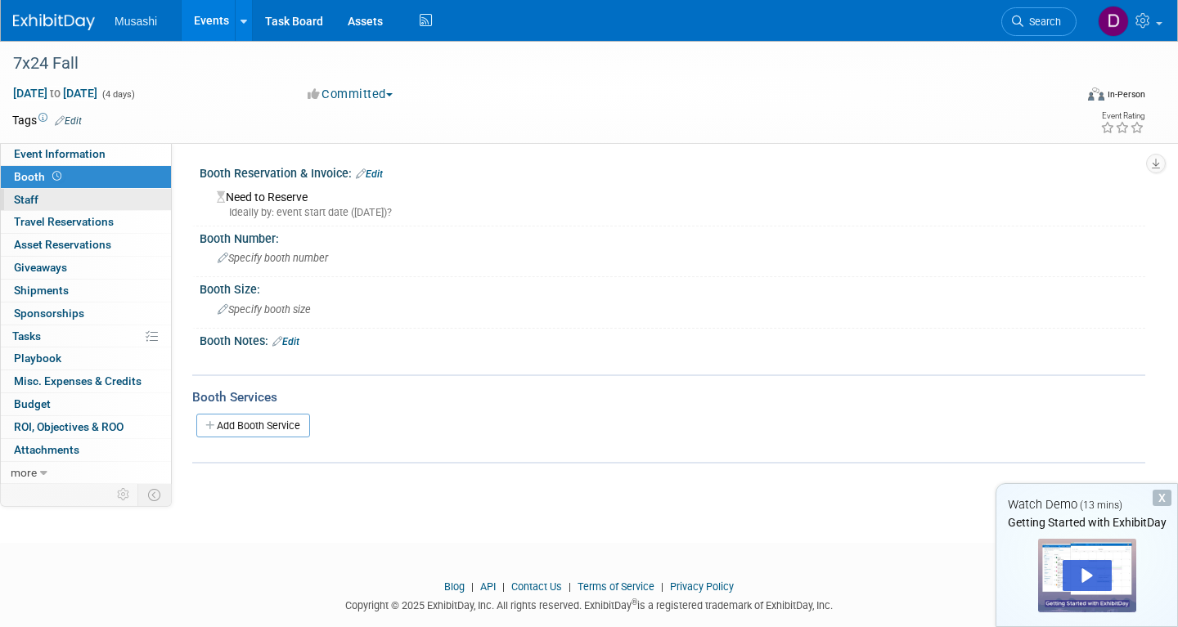
click at [88, 206] on link "0 Staff 0" at bounding box center [86, 200] width 170 height 22
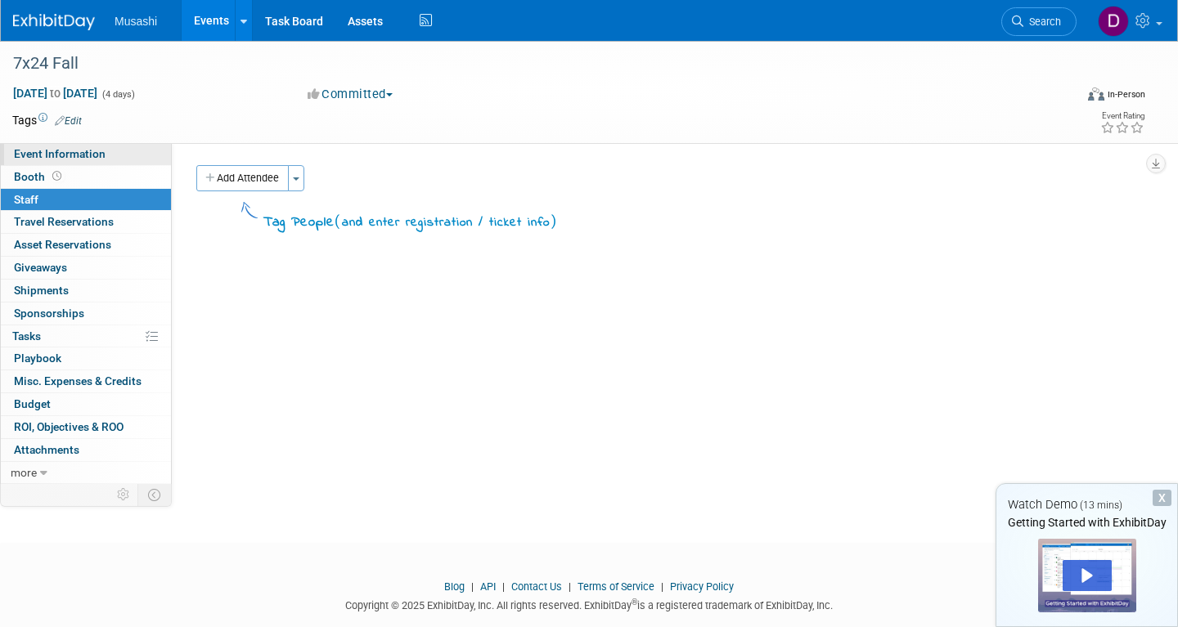
click at [101, 158] on span "Event Information" at bounding box center [60, 153] width 92 height 13
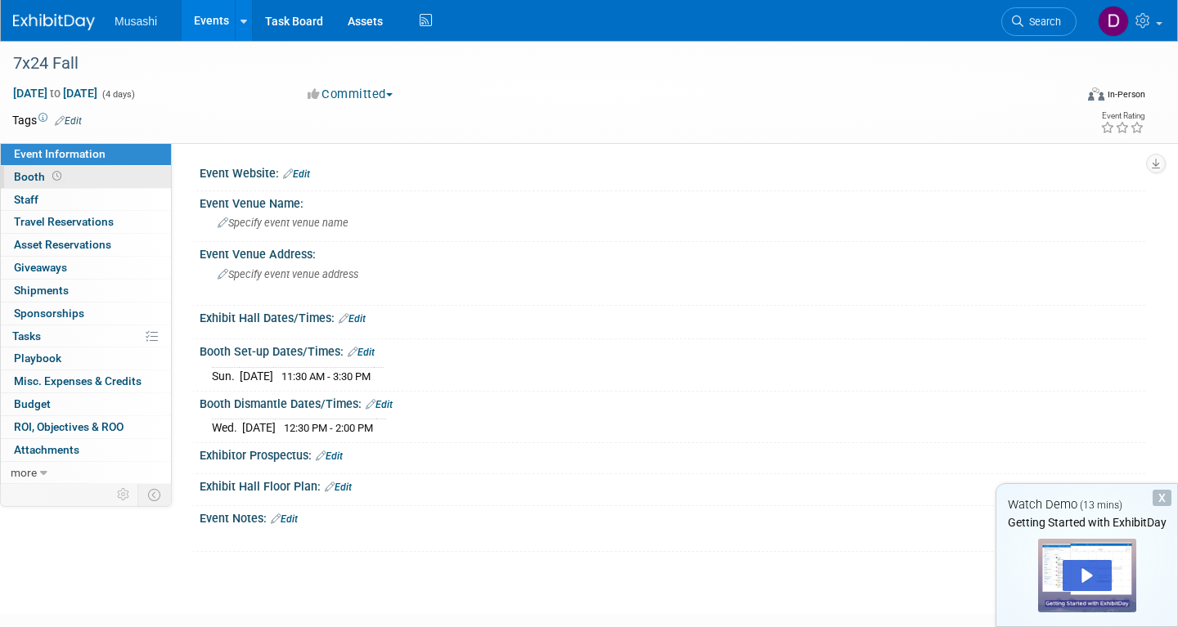
click at [94, 177] on link "Booth" at bounding box center [86, 177] width 170 height 22
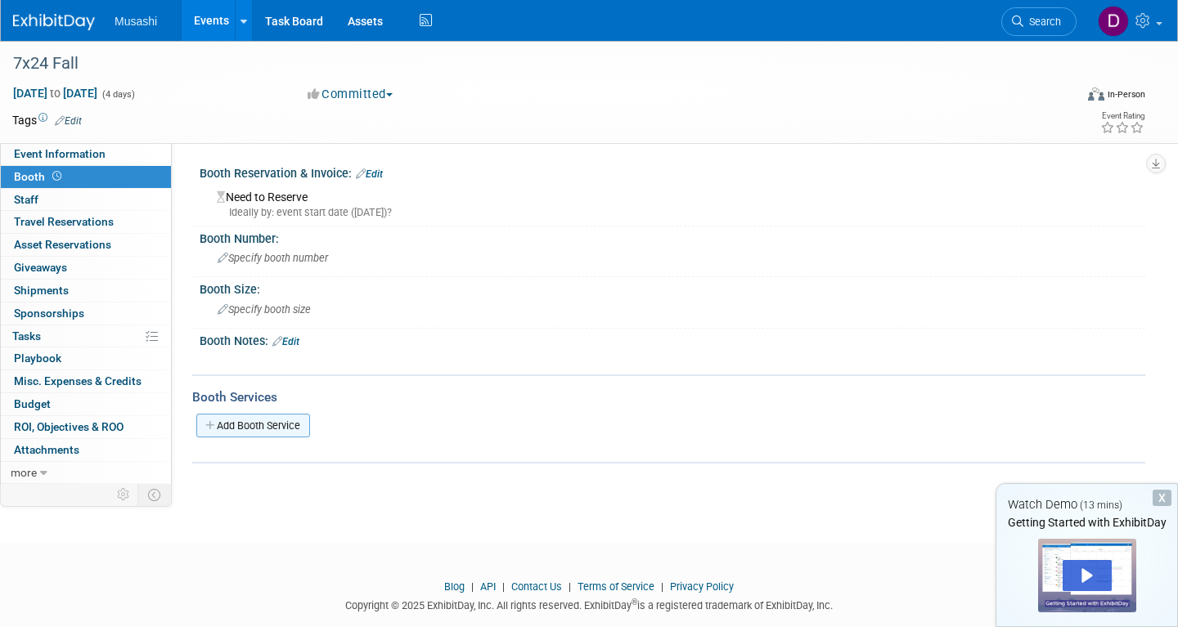
click at [286, 428] on link "Add Booth Service" at bounding box center [253, 426] width 114 height 24
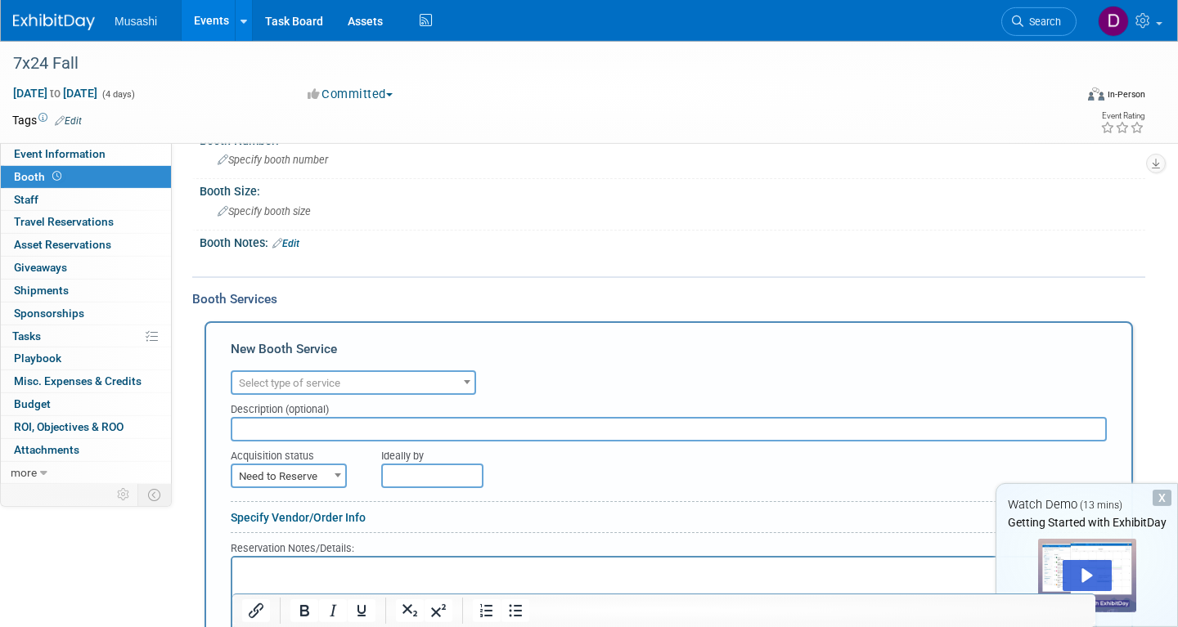
click at [532, 369] on div "Audio / Video Carpet / Flooring Catering / Food / Beverage Floral / Decorative …" at bounding box center [669, 380] width 876 height 29
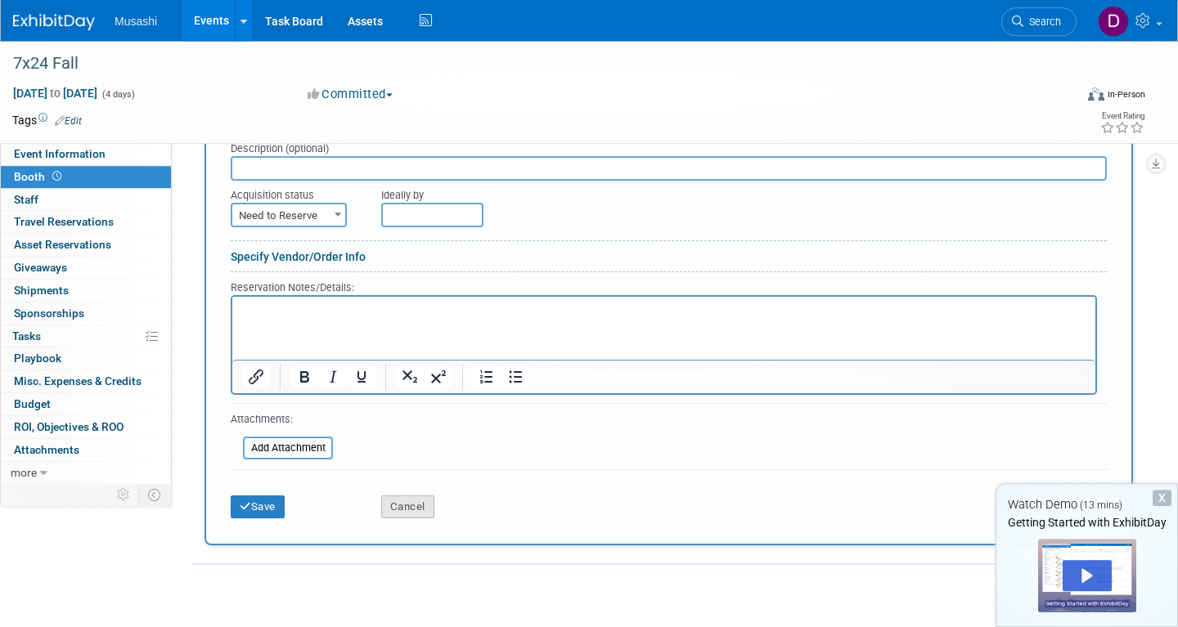
click at [410, 499] on button "Cancel" at bounding box center [407, 507] width 53 height 23
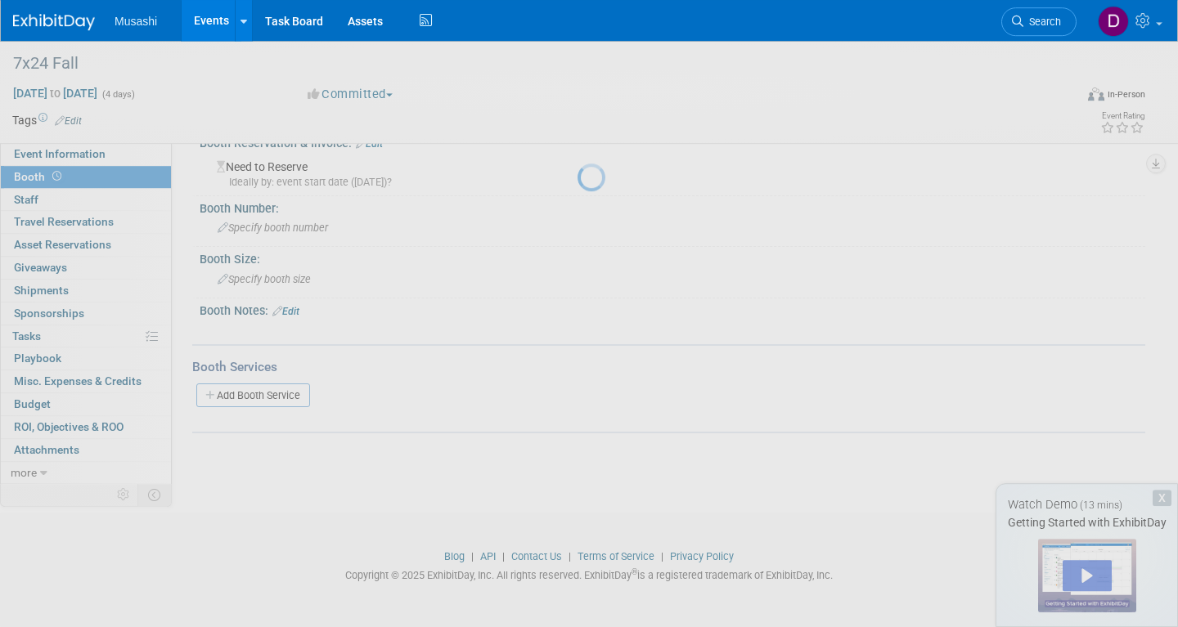
click at [577, 499] on div at bounding box center [588, 313] width 23 height 627
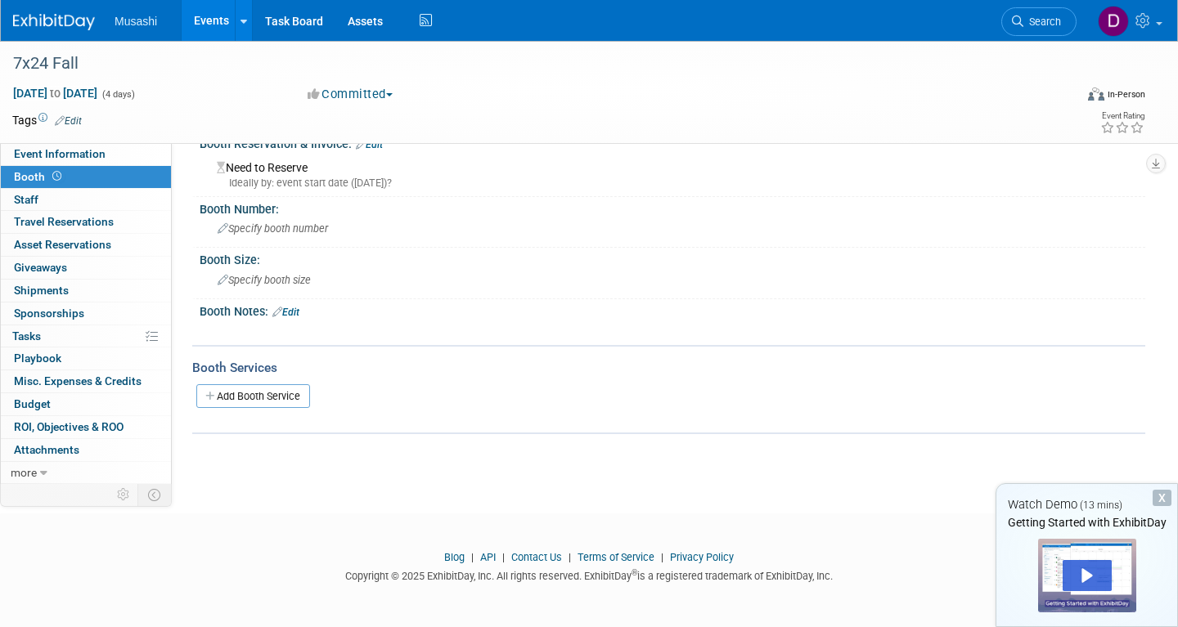
scroll to position [3, 0]
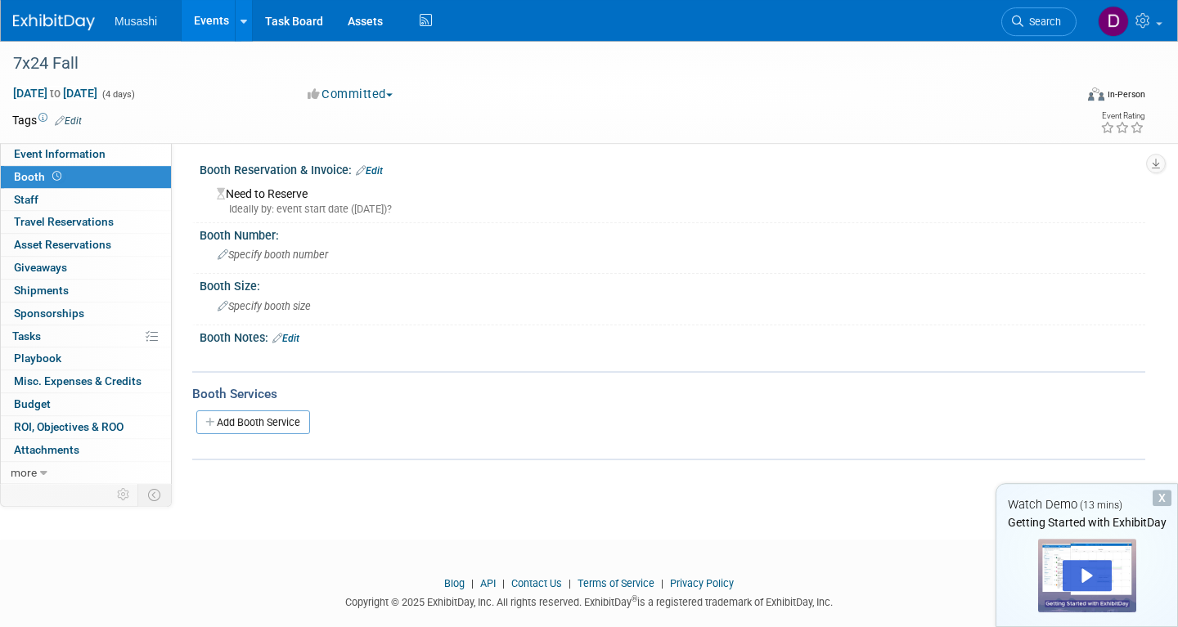
click at [296, 339] on link "Edit" at bounding box center [285, 338] width 27 height 11
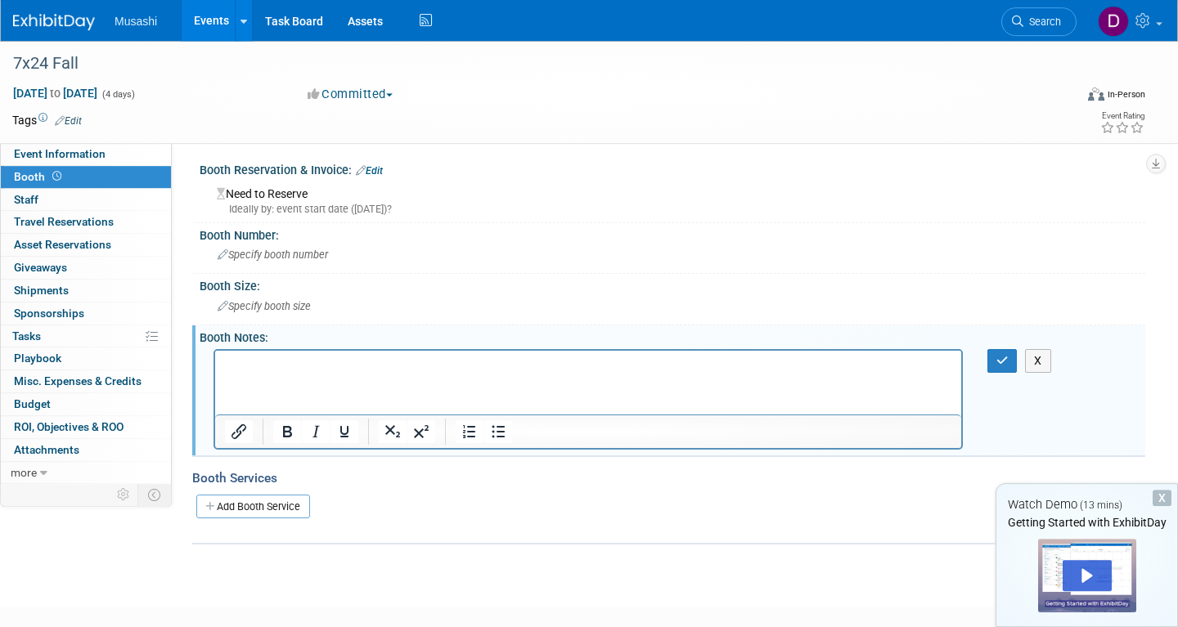
scroll to position [0, 0]
click at [1003, 357] on icon "button" at bounding box center [1002, 360] width 12 height 11
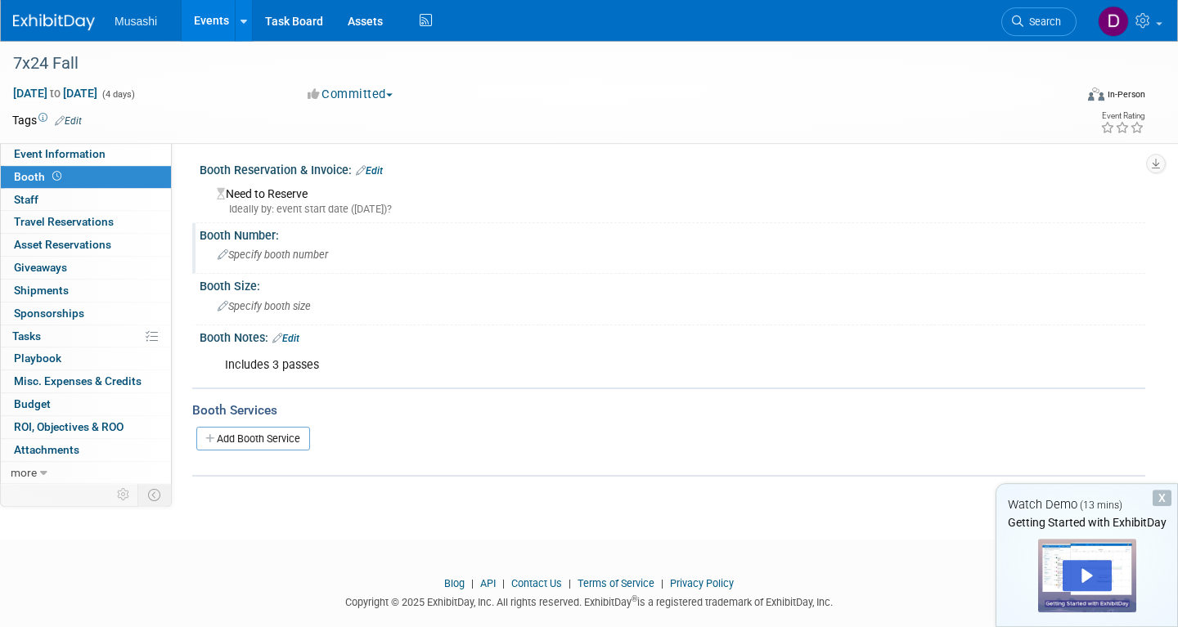
click at [224, 252] on icon at bounding box center [223, 255] width 11 height 11
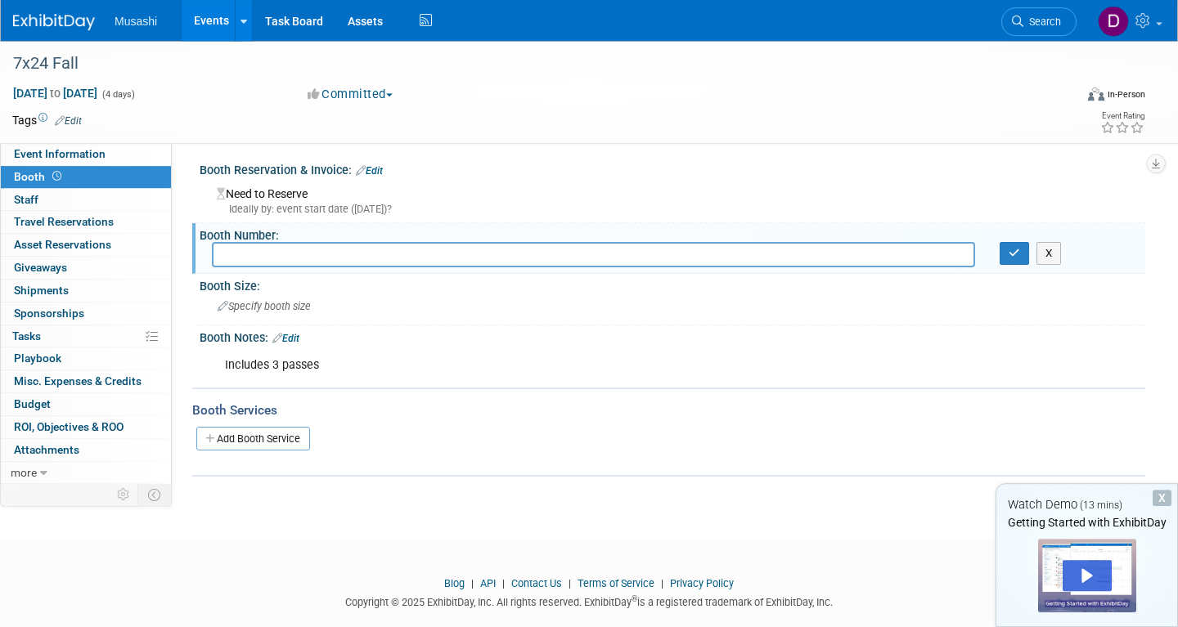
click at [224, 252] on input "text" at bounding box center [593, 254] width 763 height 25
type input "8"
click at [1020, 250] on button "button" at bounding box center [1013, 253] width 29 height 23
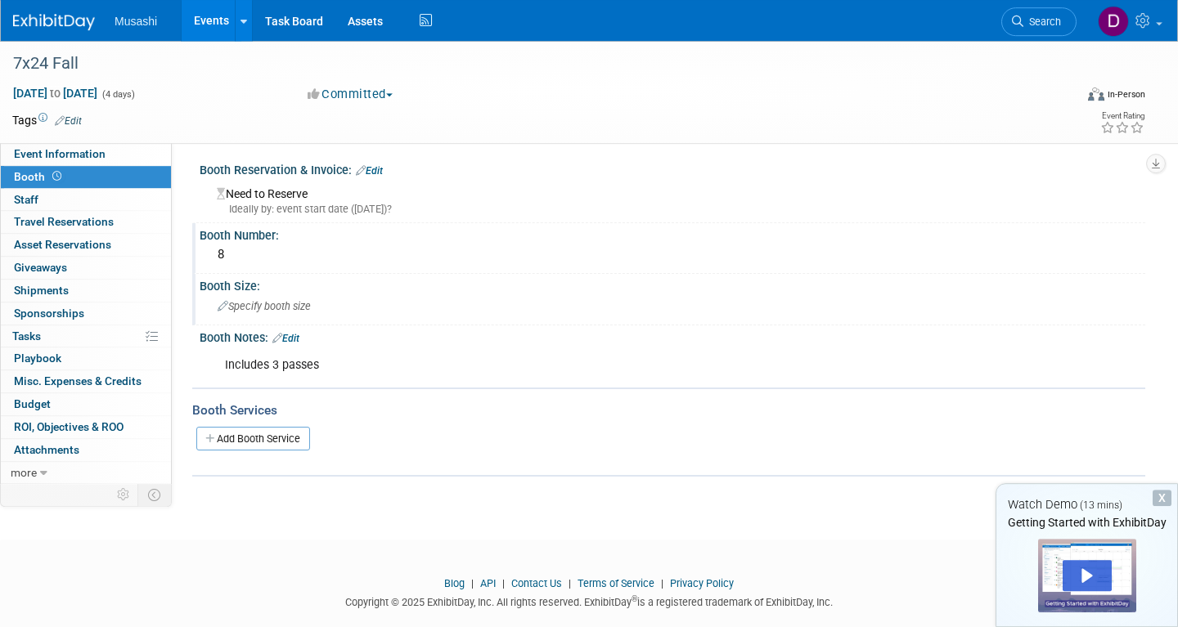
click at [220, 309] on icon at bounding box center [223, 307] width 11 height 11
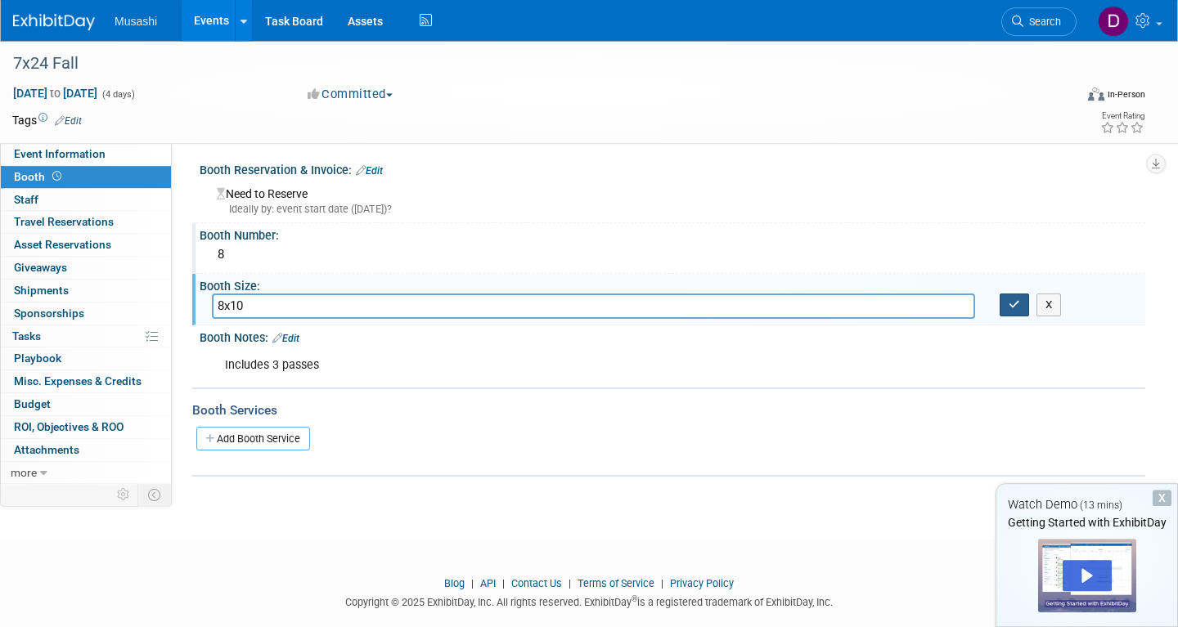
type input "8x10"
click at [1006, 305] on button "button" at bounding box center [1013, 305] width 29 height 23
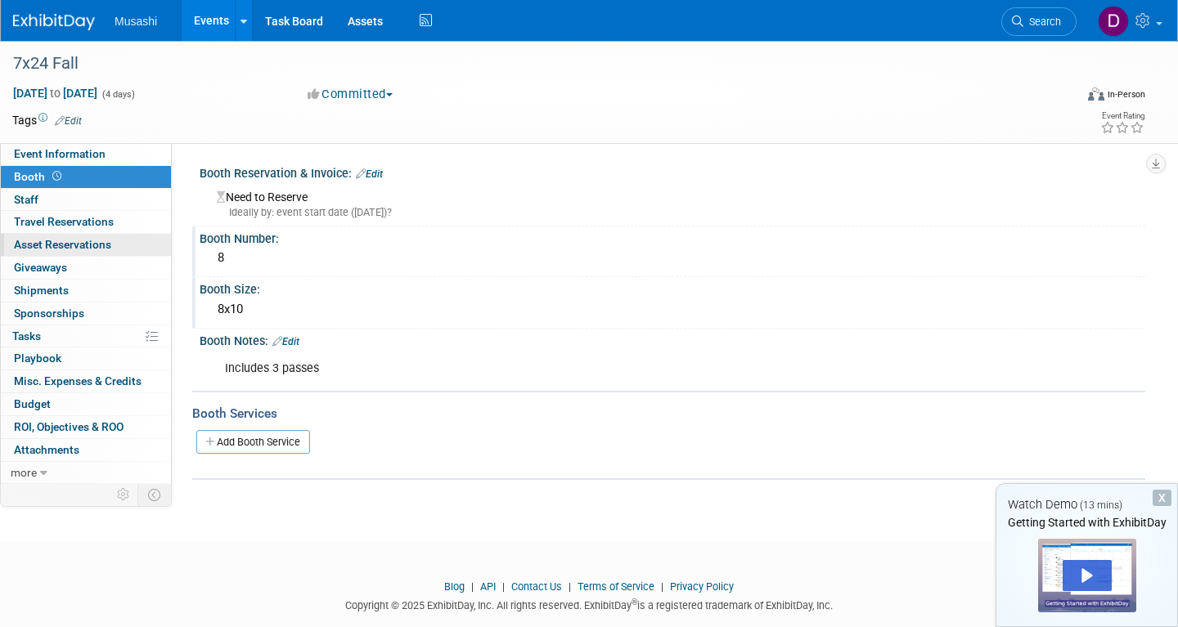
click at [110, 241] on link "0 Asset Reservations 0" at bounding box center [86, 245] width 170 height 22
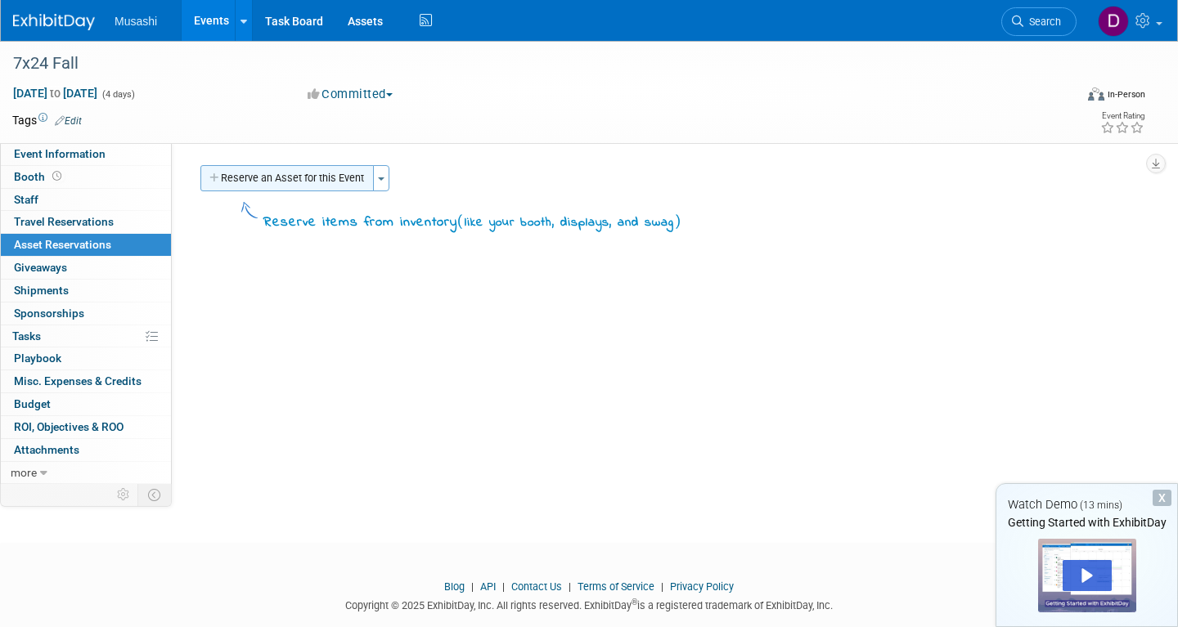
click at [351, 179] on button "Reserve an Asset for this Event" at bounding box center [286, 178] width 173 height 26
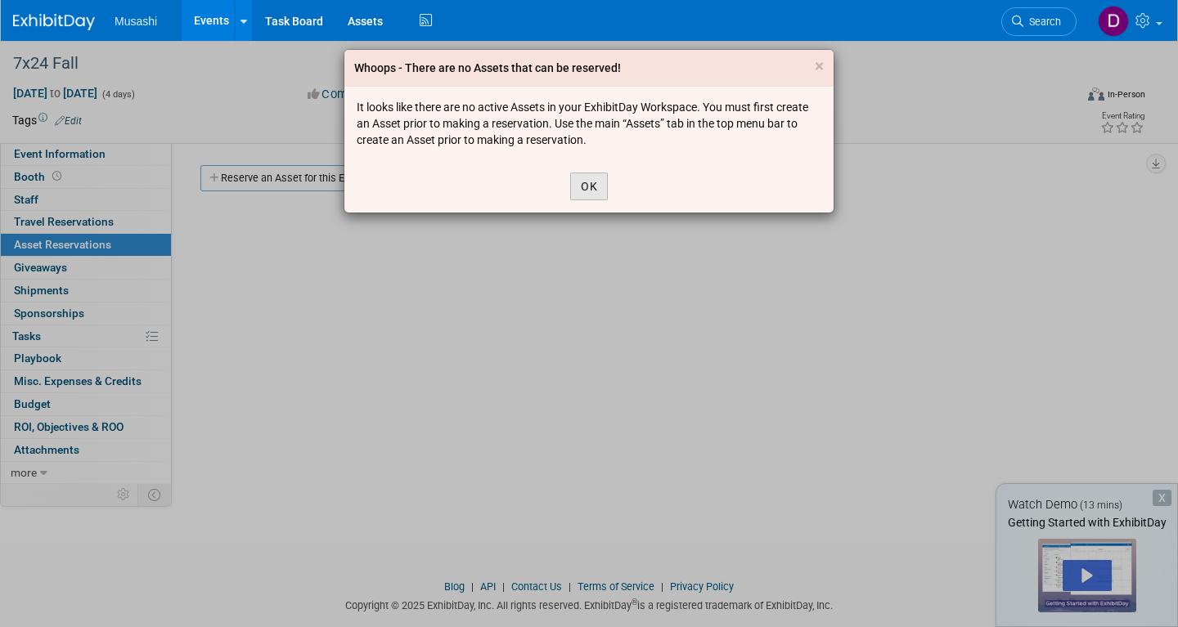
click at [593, 189] on button "OK" at bounding box center [589, 187] width 38 height 28
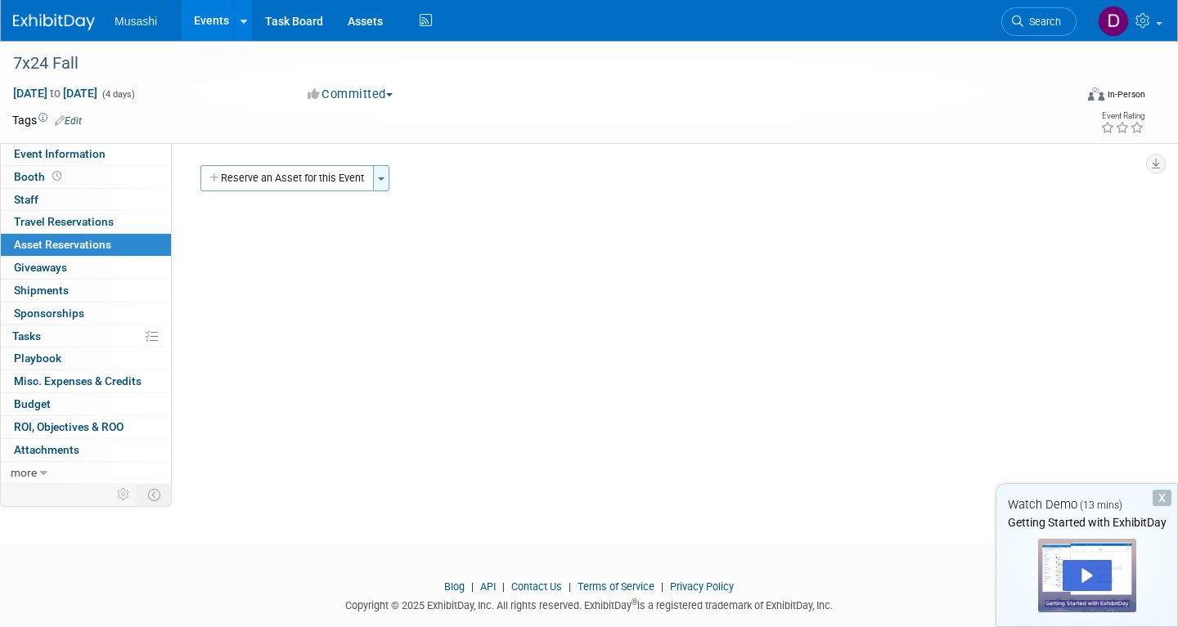
click at [382, 183] on button "Toggle Dropdown" at bounding box center [381, 178] width 16 height 26
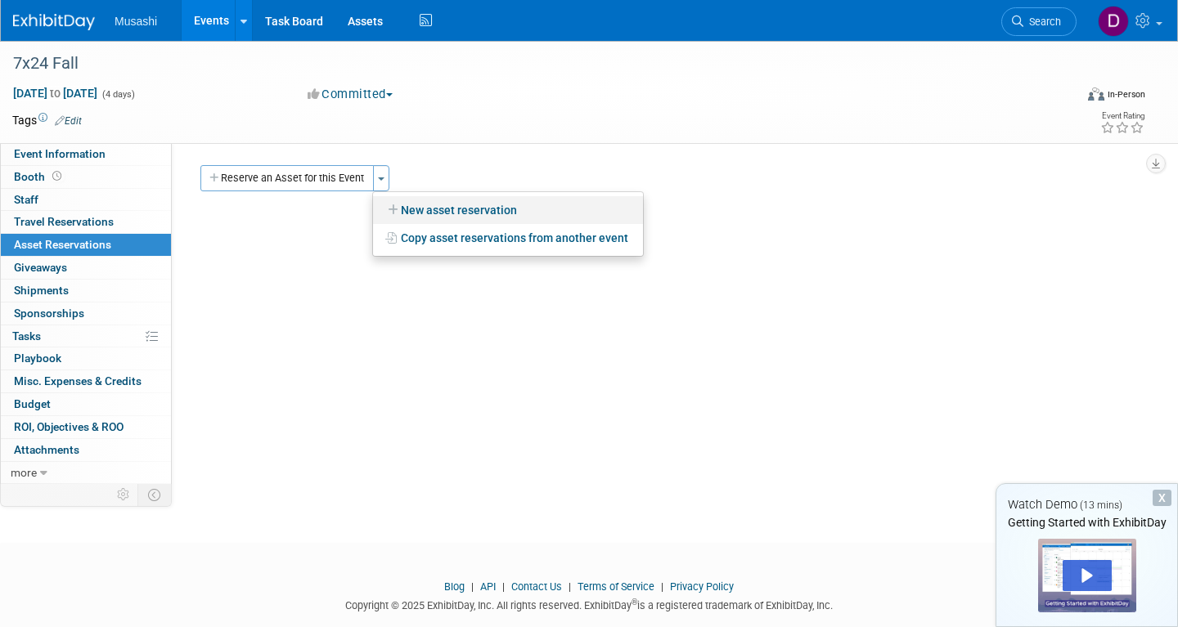
click at [429, 207] on link "New asset reservation" at bounding box center [508, 210] width 270 height 28
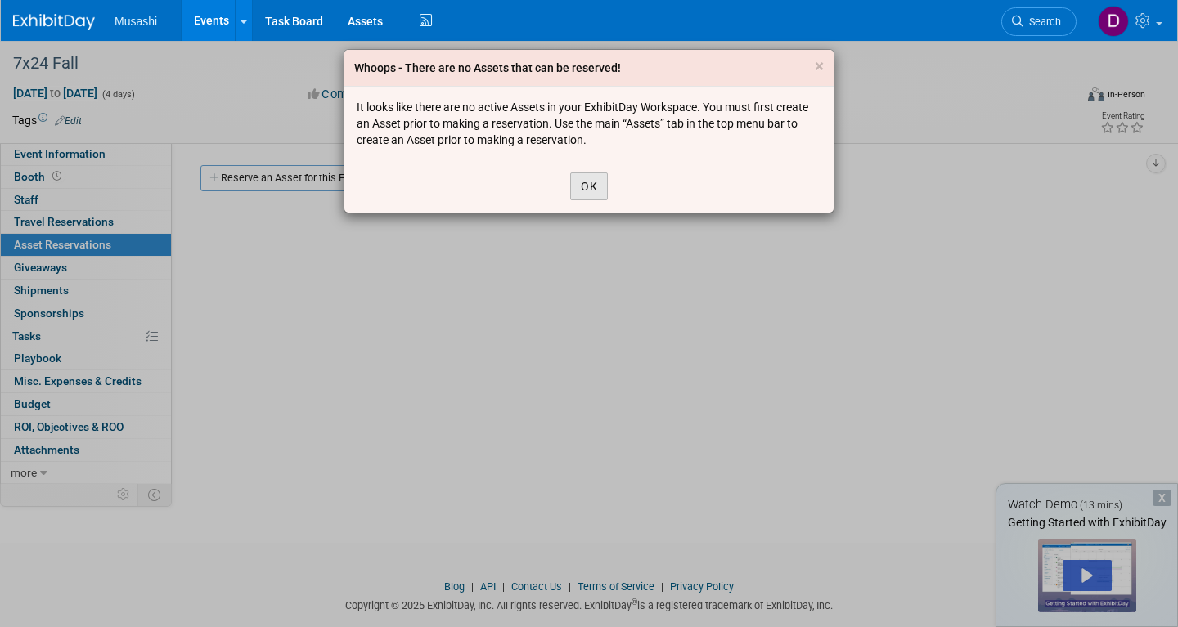
click at [582, 189] on button "OK" at bounding box center [589, 187] width 38 height 28
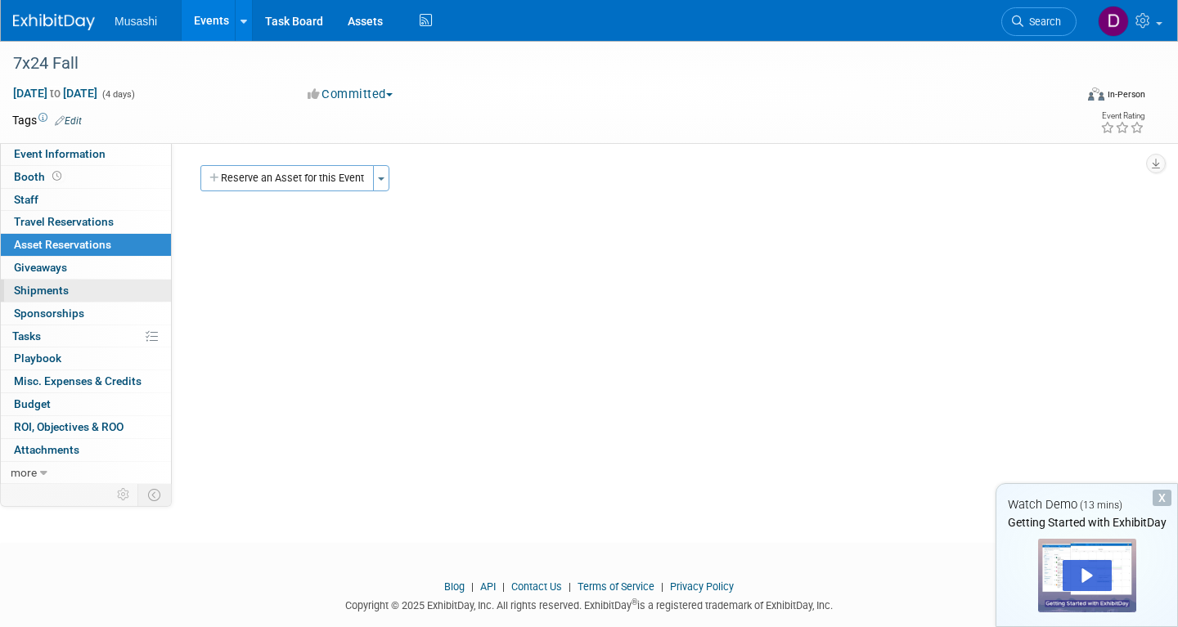
click at [98, 287] on link "0 Shipments 0" at bounding box center [86, 291] width 170 height 22
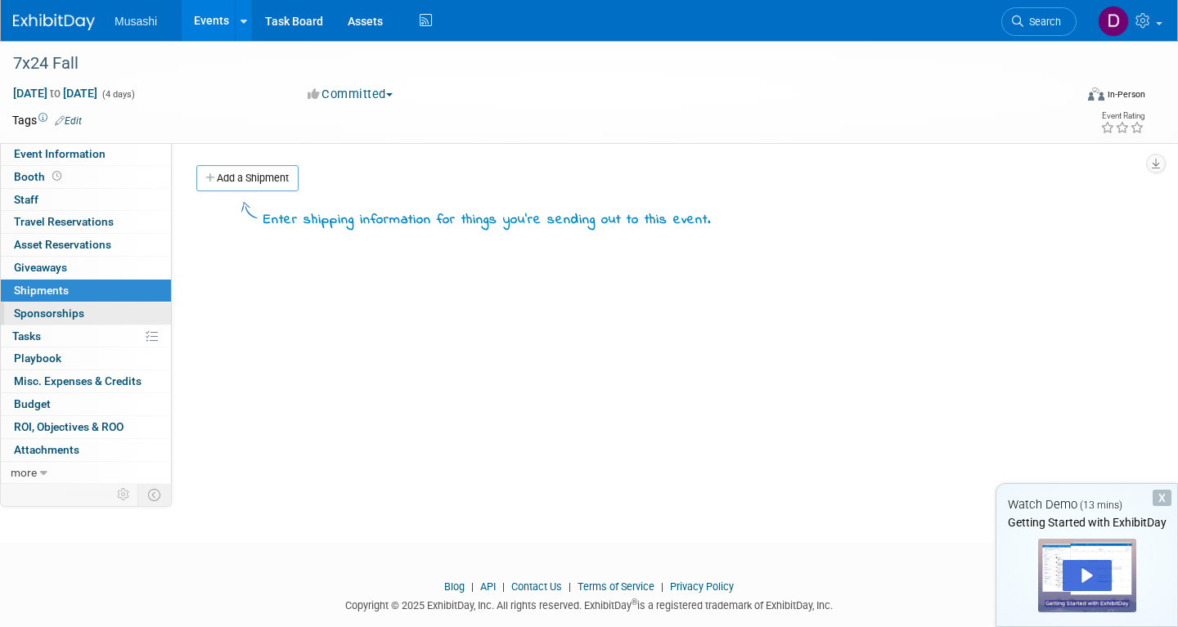
click at [91, 312] on link "0 Sponsorships 0" at bounding box center [86, 314] width 170 height 22
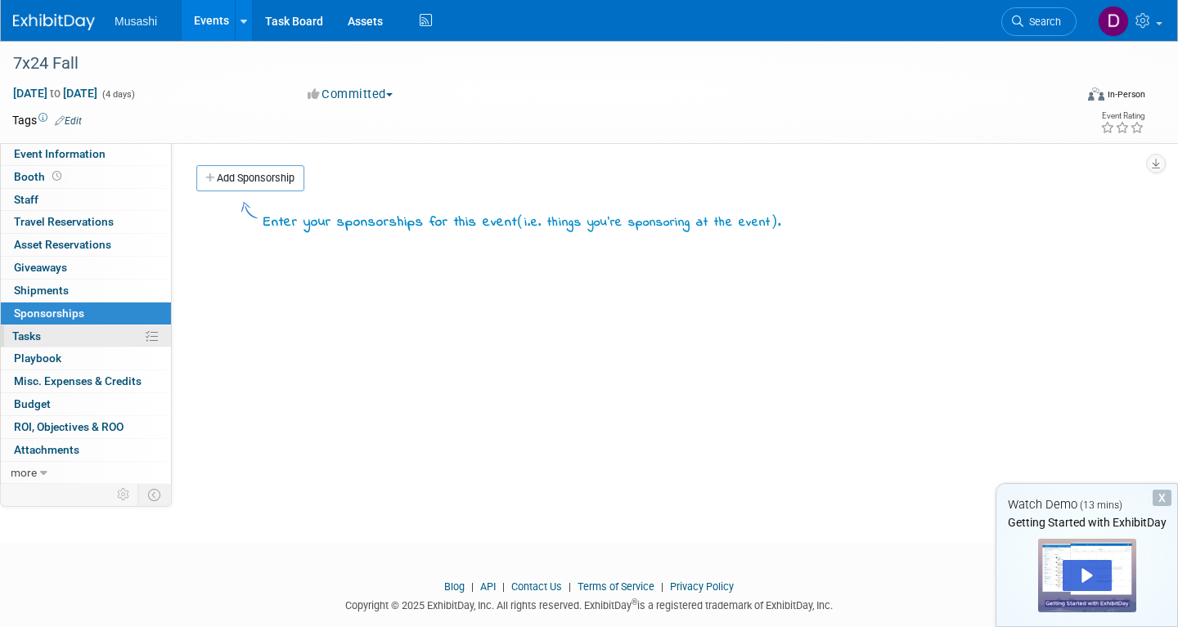
click at [67, 338] on link "0% Tasks 0%" at bounding box center [86, 337] width 170 height 22
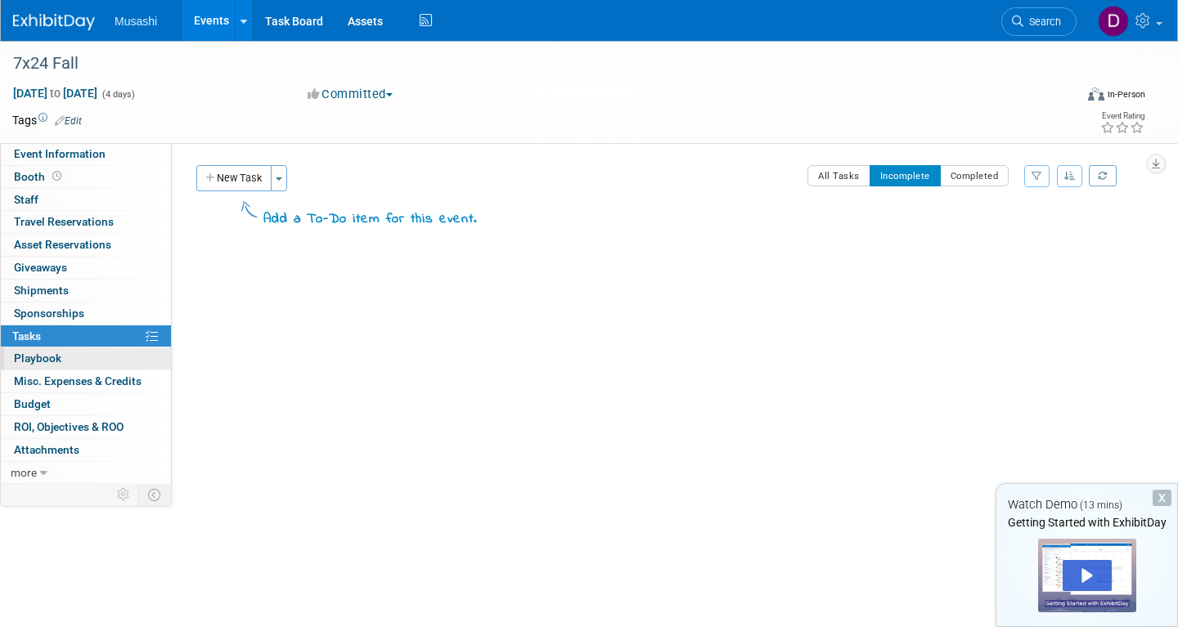
click at [74, 360] on link "0 Playbook 0" at bounding box center [86, 359] width 170 height 22
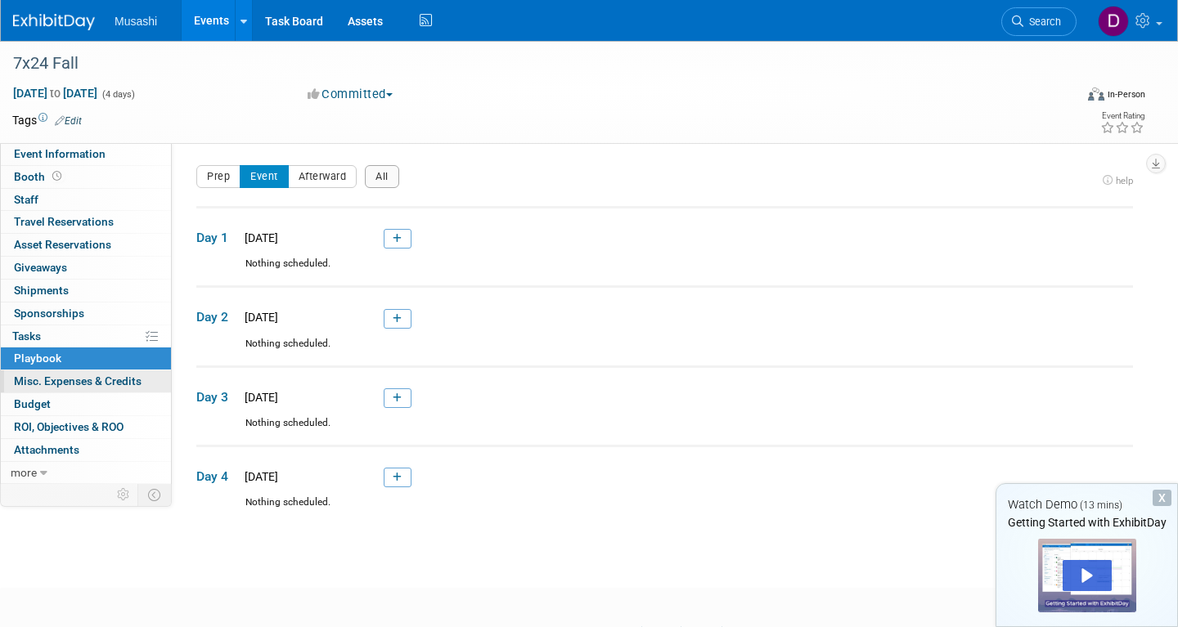
click at [102, 380] on span "Misc. Expenses & Credits 0" at bounding box center [78, 381] width 128 height 13
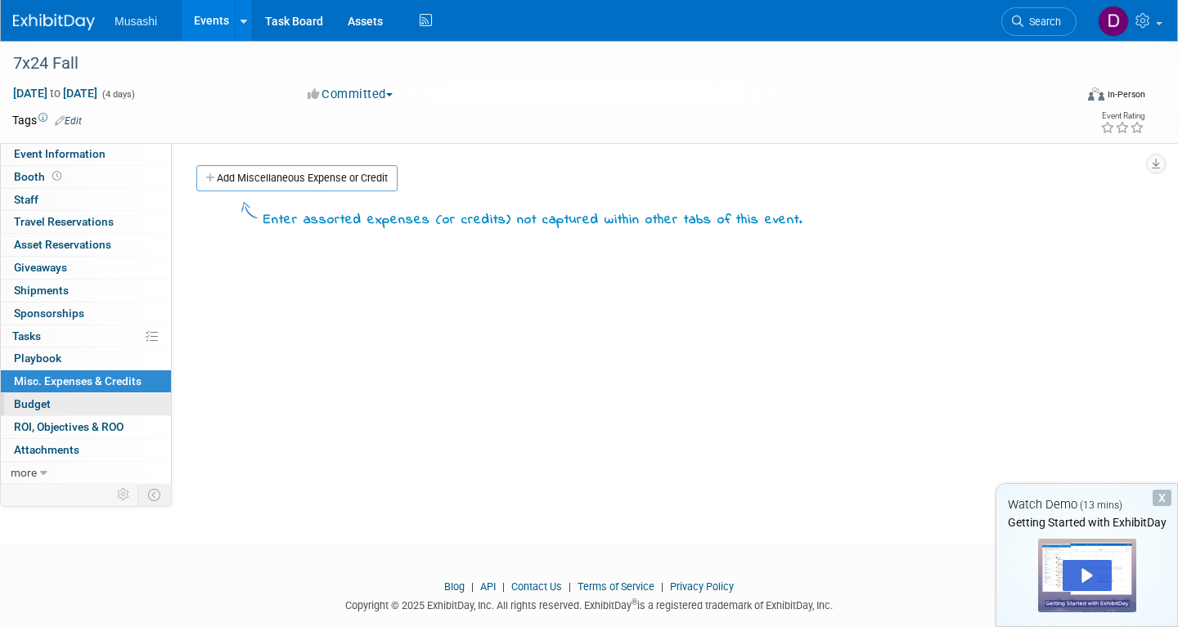
click at [89, 404] on link "Budget" at bounding box center [86, 404] width 170 height 22
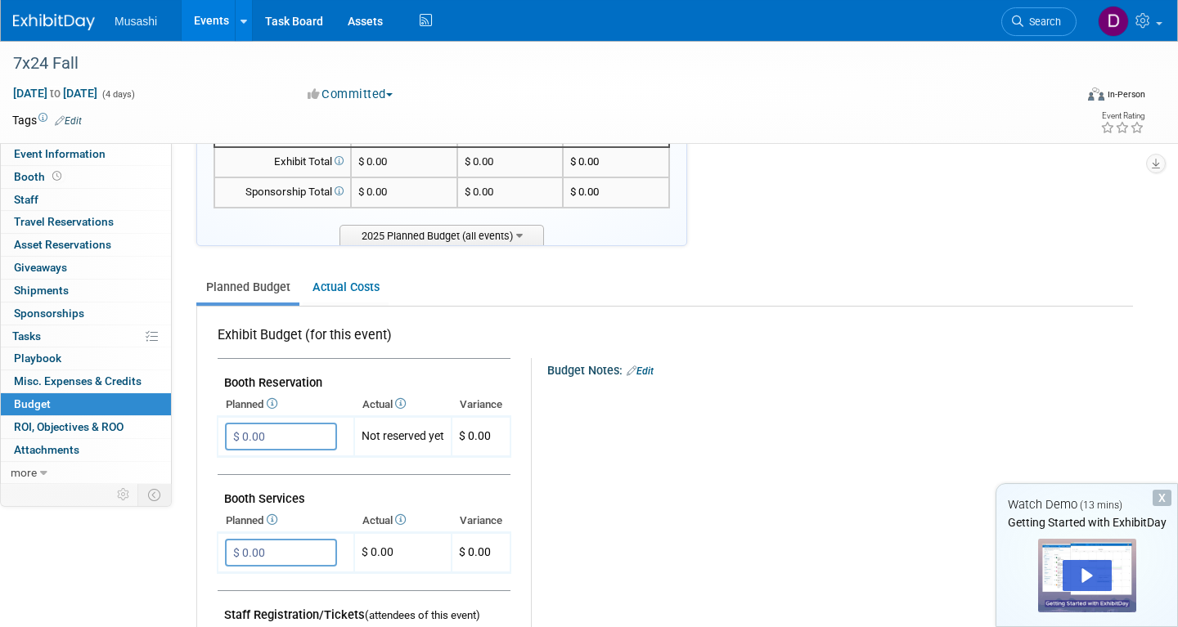
scroll to position [103, 0]
click at [93, 423] on span "ROI, Objectives & ROO 0" at bounding box center [69, 426] width 110 height 13
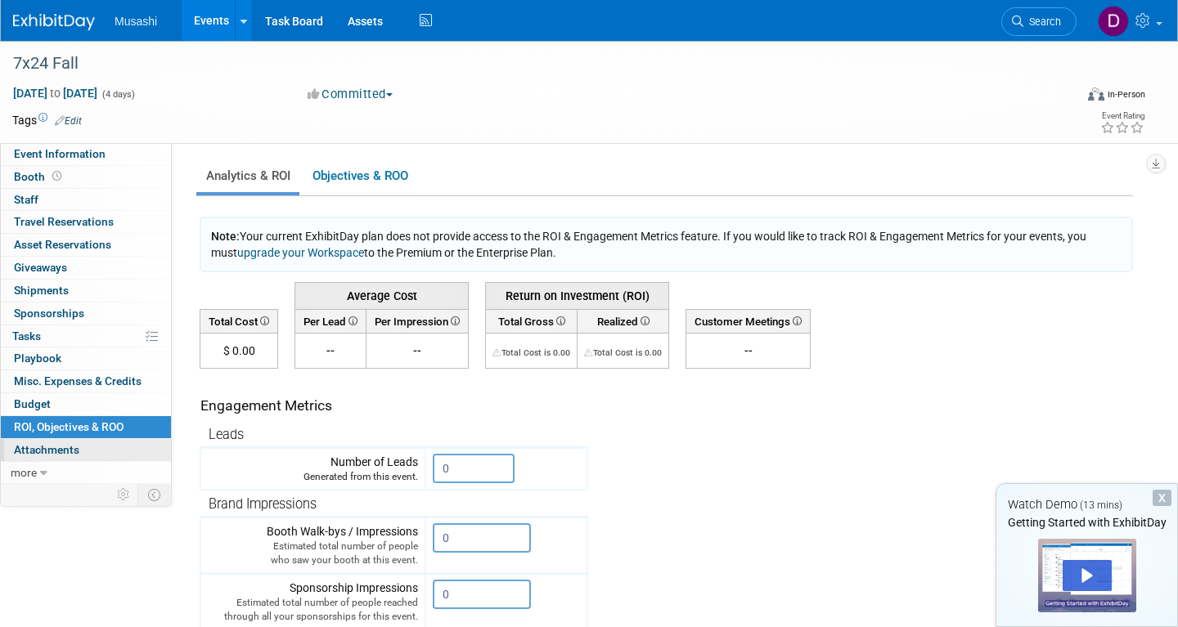
click at [52, 451] on span "Attachments 0" at bounding box center [46, 449] width 65 height 13
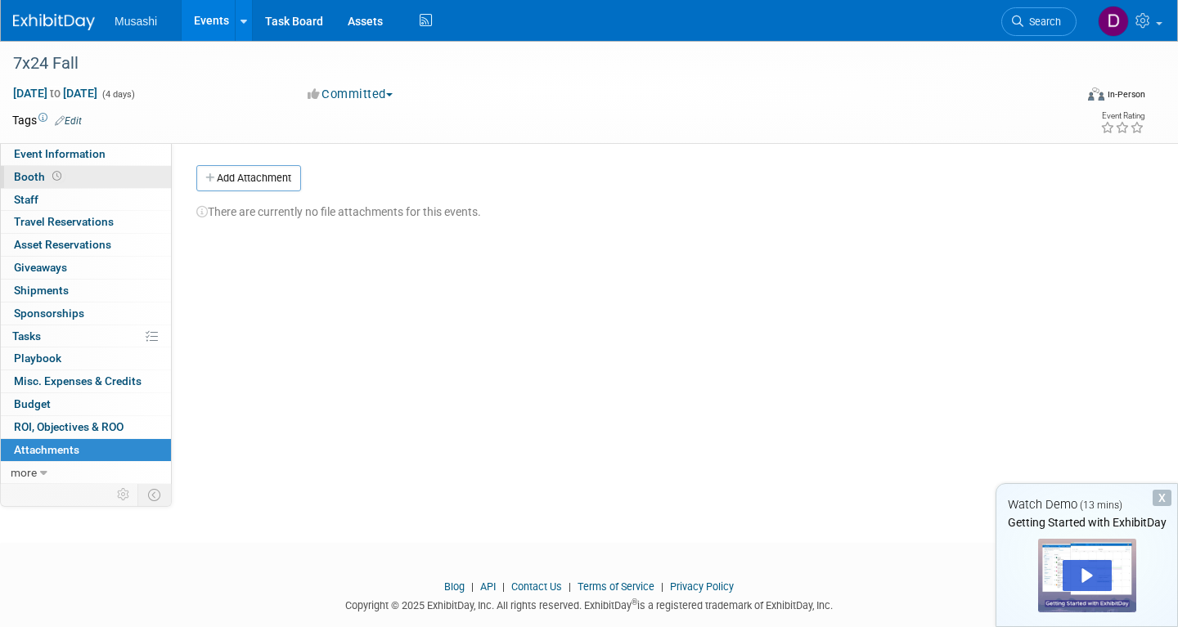
click at [95, 176] on link "Booth" at bounding box center [86, 177] width 170 height 22
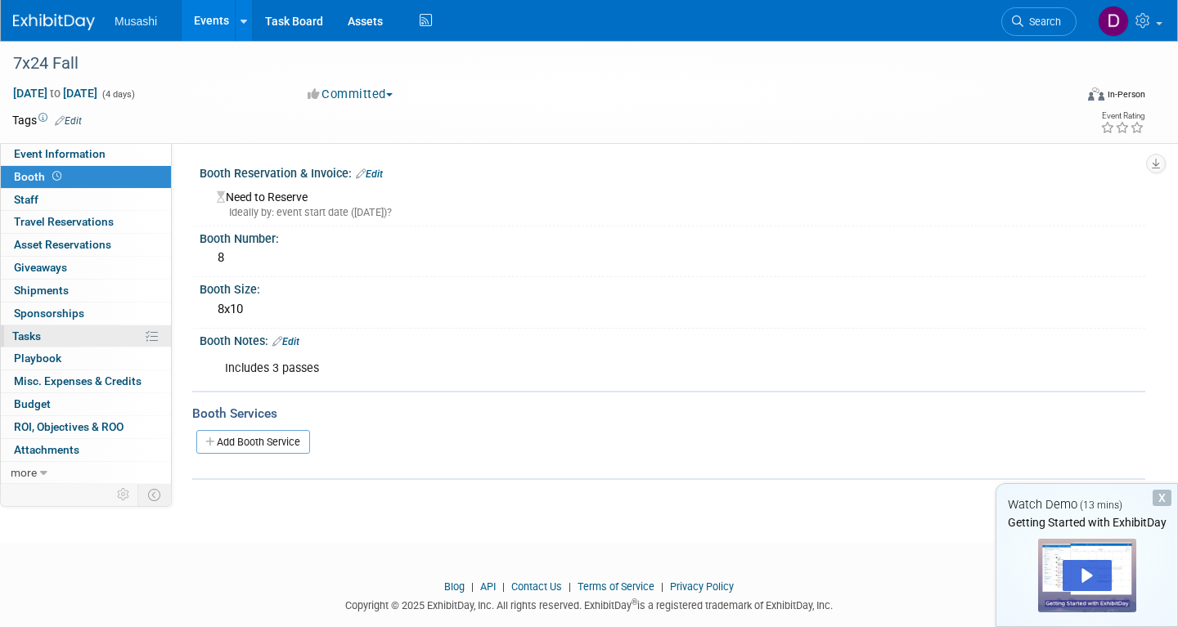
click at [83, 330] on link "0% Tasks 0%" at bounding box center [86, 337] width 170 height 22
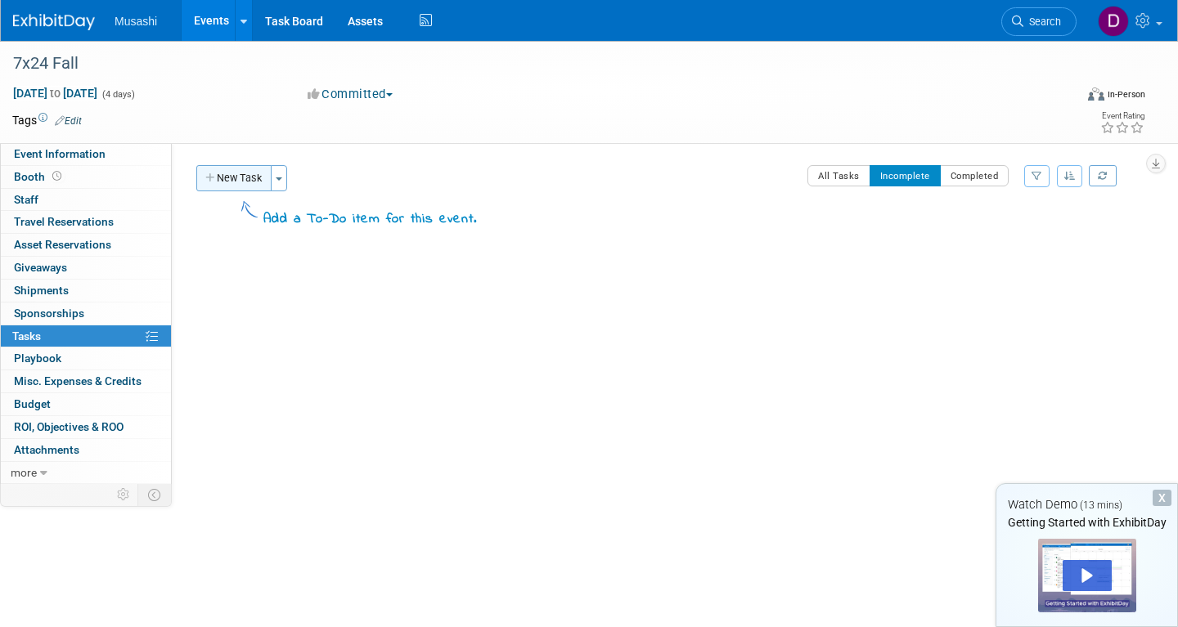
click at [248, 182] on button "New Task" at bounding box center [233, 178] width 75 height 26
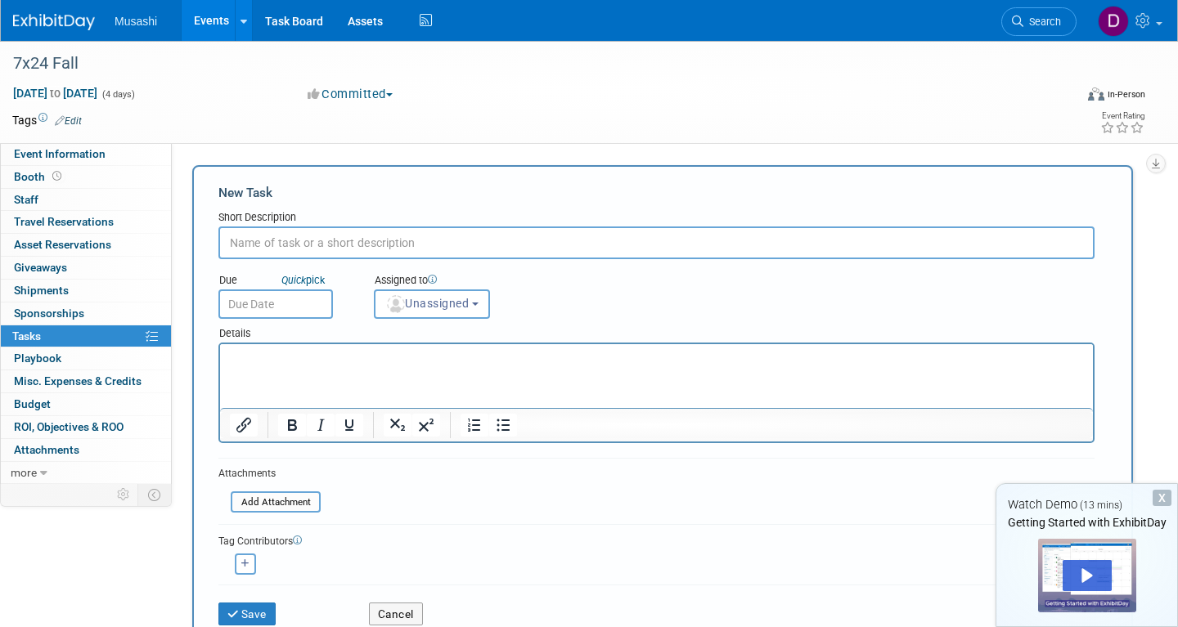
click at [338, 245] on input "text" at bounding box center [656, 243] width 876 height 33
type input "Order Red Carpet"
click at [294, 305] on input "text" at bounding box center [275, 304] width 115 height 29
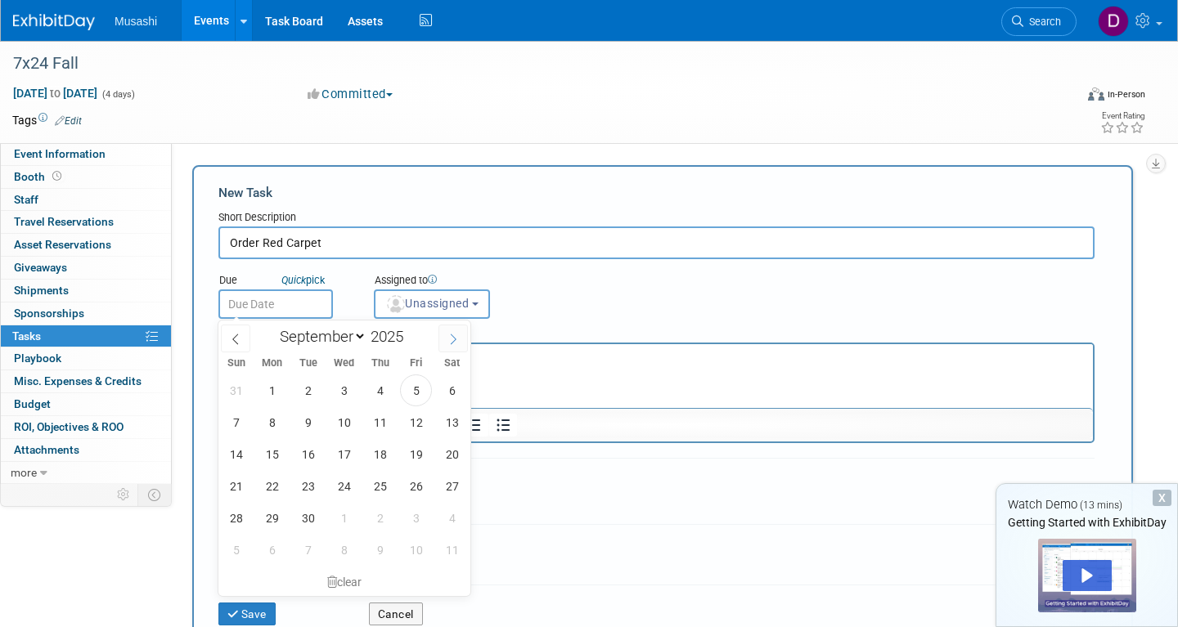
click at [457, 339] on icon at bounding box center [452, 339] width 11 height 11
select select "9"
click at [354, 392] on span "1" at bounding box center [344, 391] width 32 height 32
type input "[DATE]"
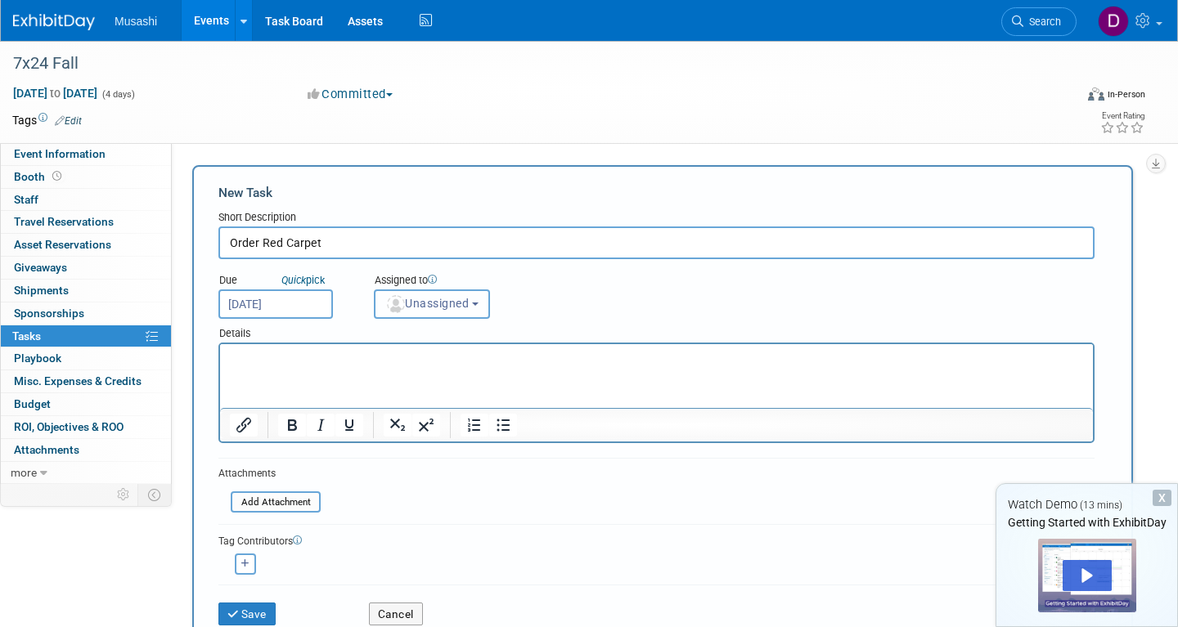
click at [487, 292] on button "Unassigned" at bounding box center [432, 304] width 116 height 29
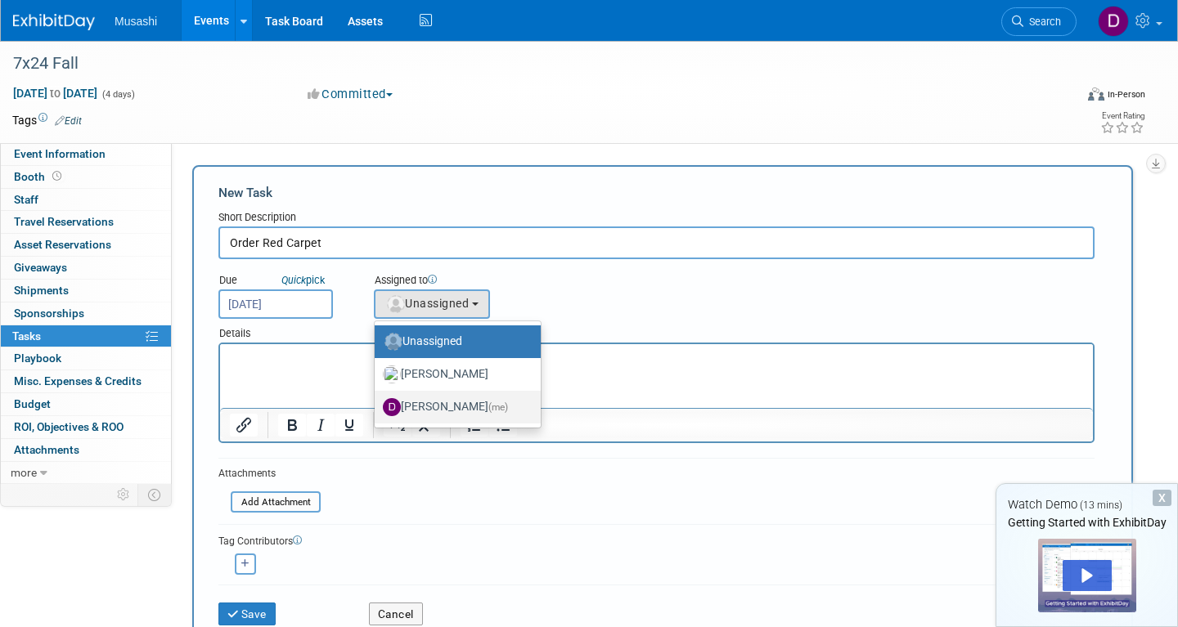
click at [488, 407] on span "(me)" at bounding box center [498, 407] width 20 height 11
click at [377, 407] on input "[PERSON_NAME] (me)" at bounding box center [371, 405] width 11 height 11
select select "d86a57ab-04cc-4927-9598-2bc58e6f6213"
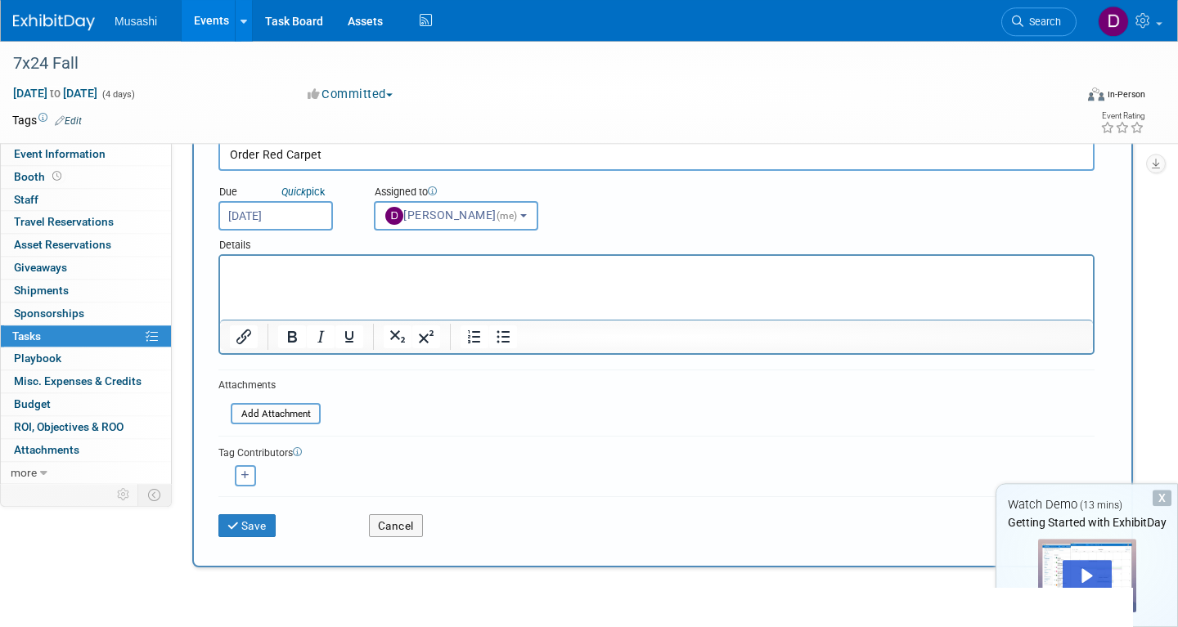
scroll to position [34, 0]
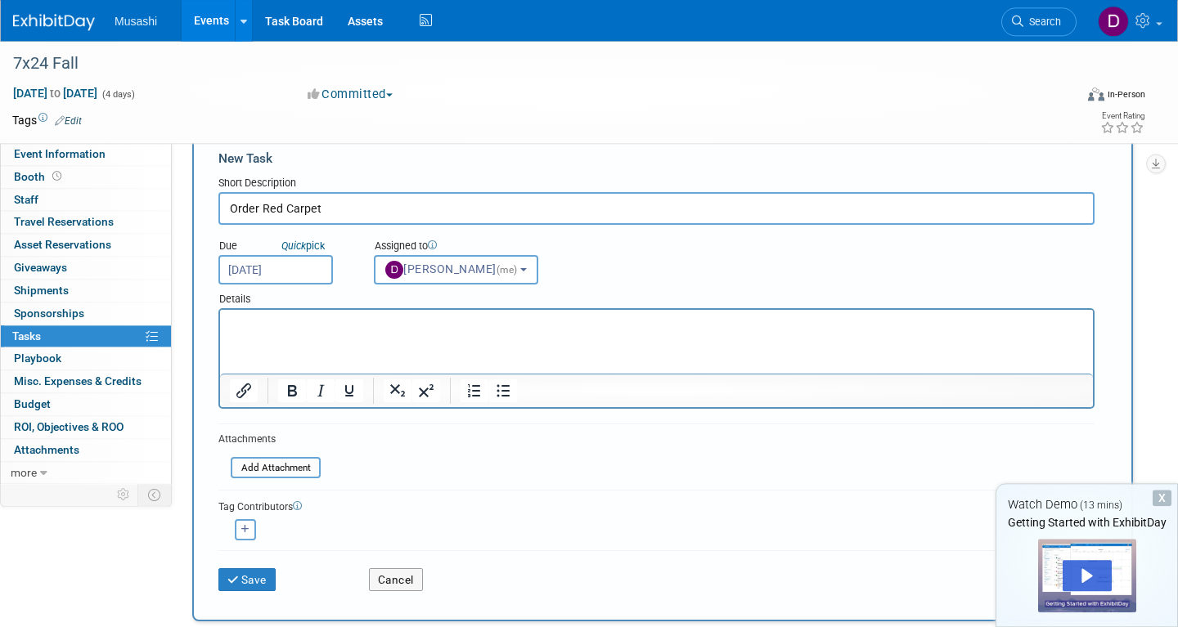
click at [351, 330] on p "Rich Text Area. Press ALT-0 for help." at bounding box center [657, 325] width 854 height 16
click at [254, 585] on button "Save" at bounding box center [246, 579] width 57 height 23
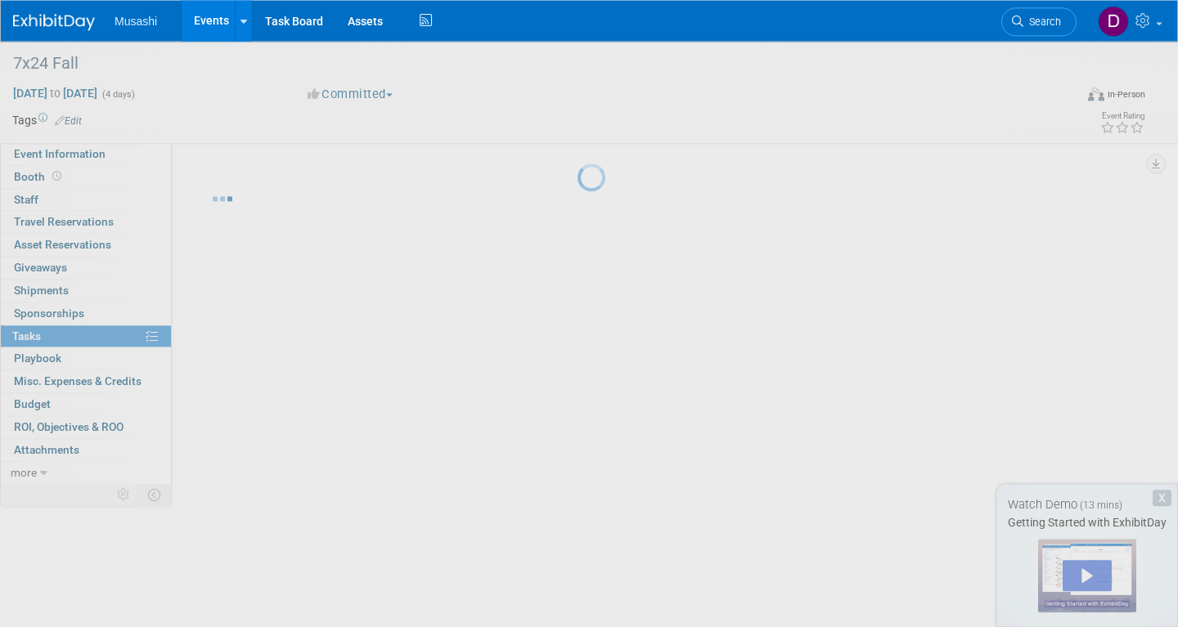
scroll to position [0, 0]
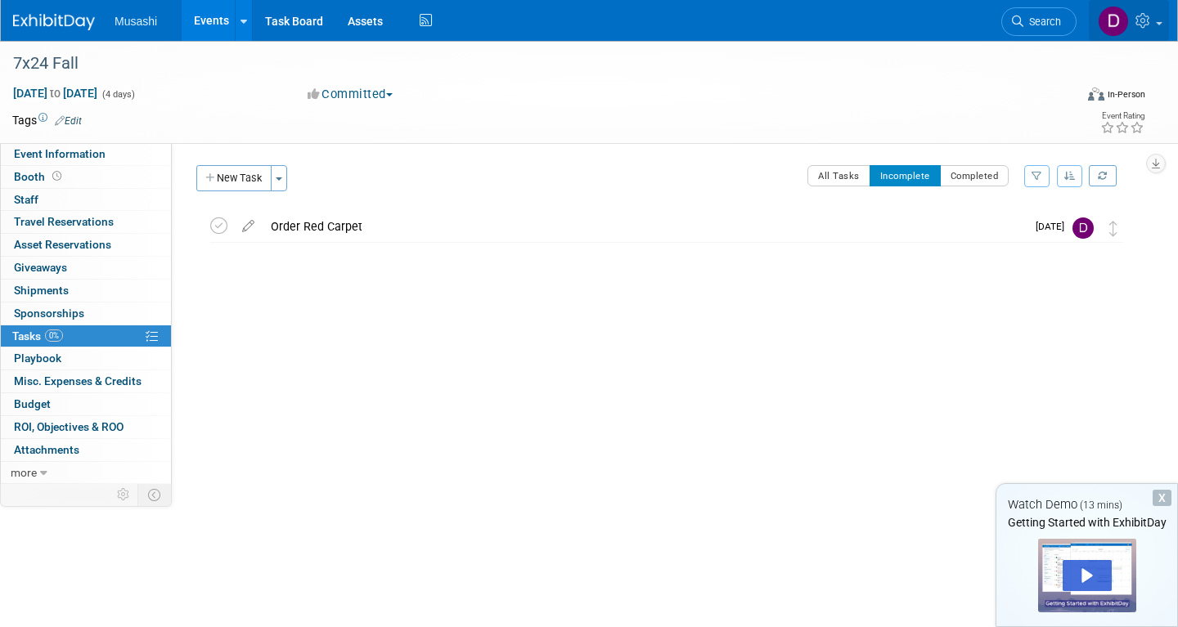
click at [1148, 20] on icon at bounding box center [1144, 20] width 19 height 15
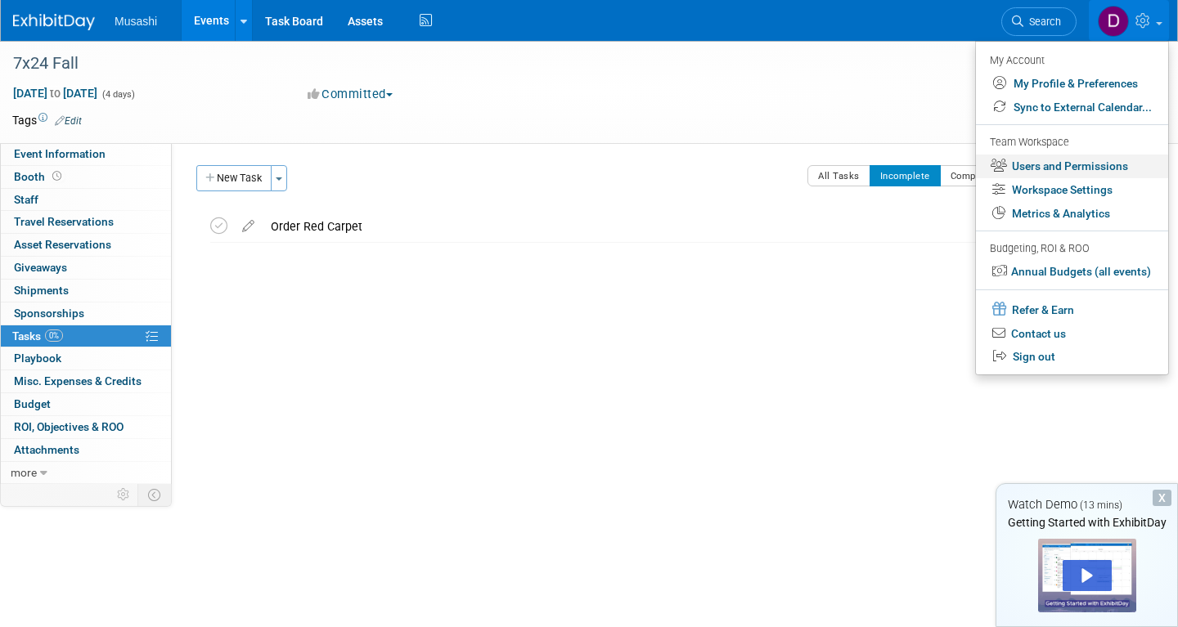
click at [1107, 169] on link "Users and Permissions" at bounding box center [1072, 167] width 192 height 24
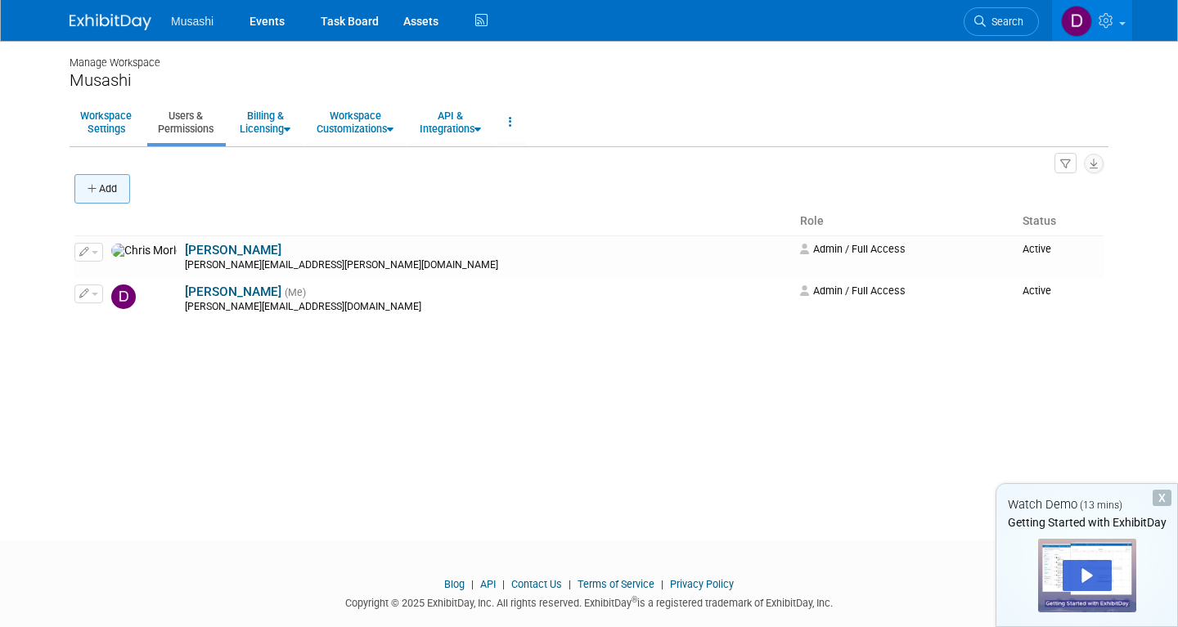
click at [99, 196] on button "Add" at bounding box center [102, 188] width 56 height 29
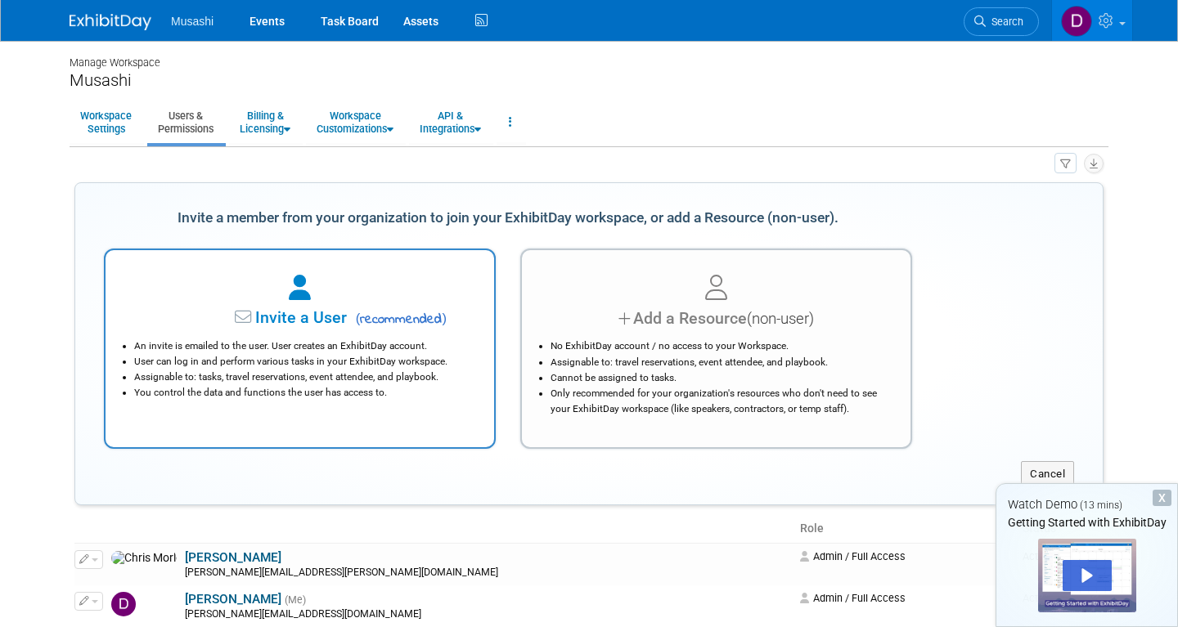
click at [412, 356] on li "User can log in and perform various tasks in your ExhibitDay workspace." at bounding box center [303, 362] width 339 height 16
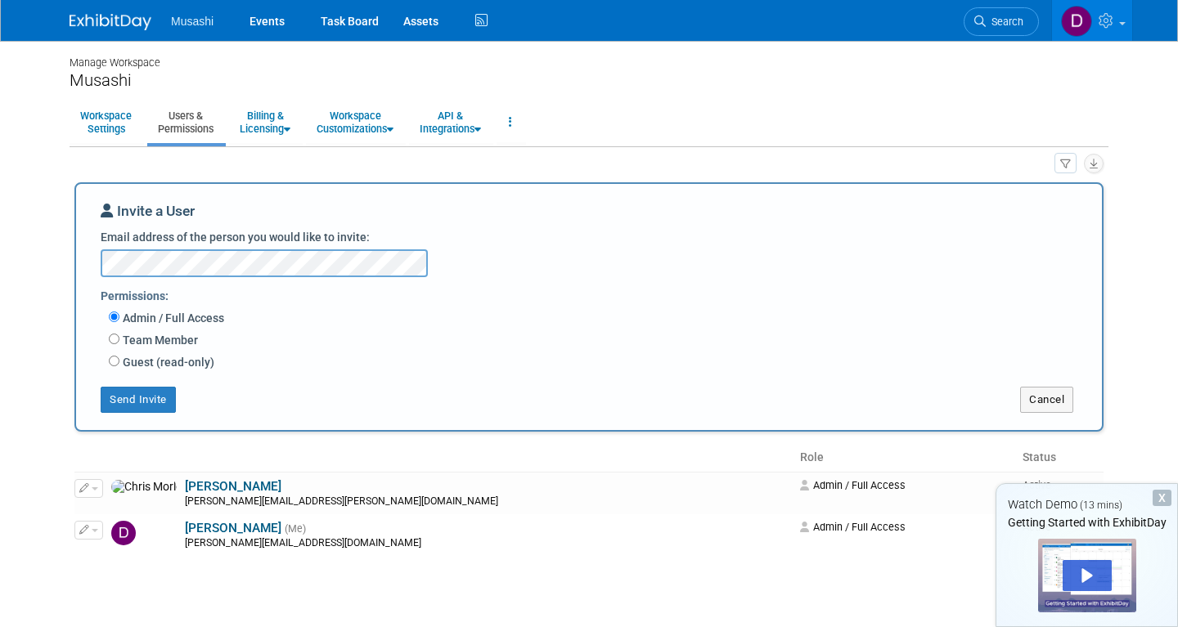
click at [178, 344] on label "Team Member" at bounding box center [158, 340] width 79 height 16
click at [119, 344] on input "Team Member" at bounding box center [114, 339] width 11 height 11
radio input "true"
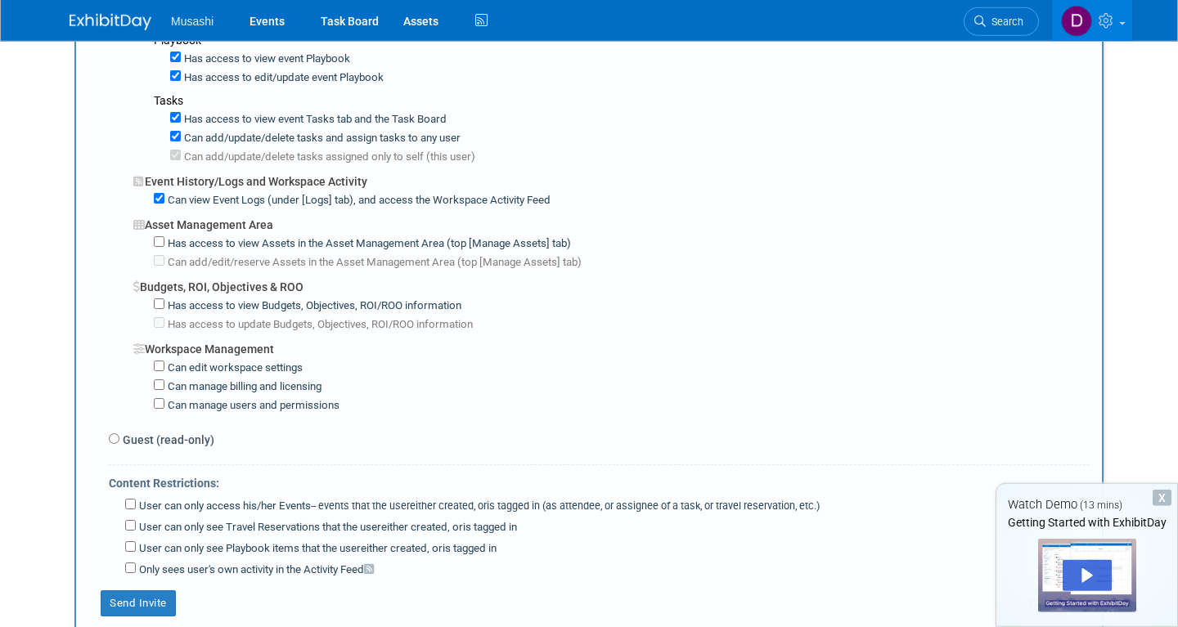
scroll to position [1021, 0]
click at [161, 236] on input "Has access to view Assets in the Asset Management Area (top [Manage Assets] tab)" at bounding box center [159, 241] width 11 height 11
checkbox input "true"
click at [161, 298] on input "Has access to view Budgets, Objectives, ROI/ROO information" at bounding box center [159, 303] width 11 height 11
checkbox input "true"
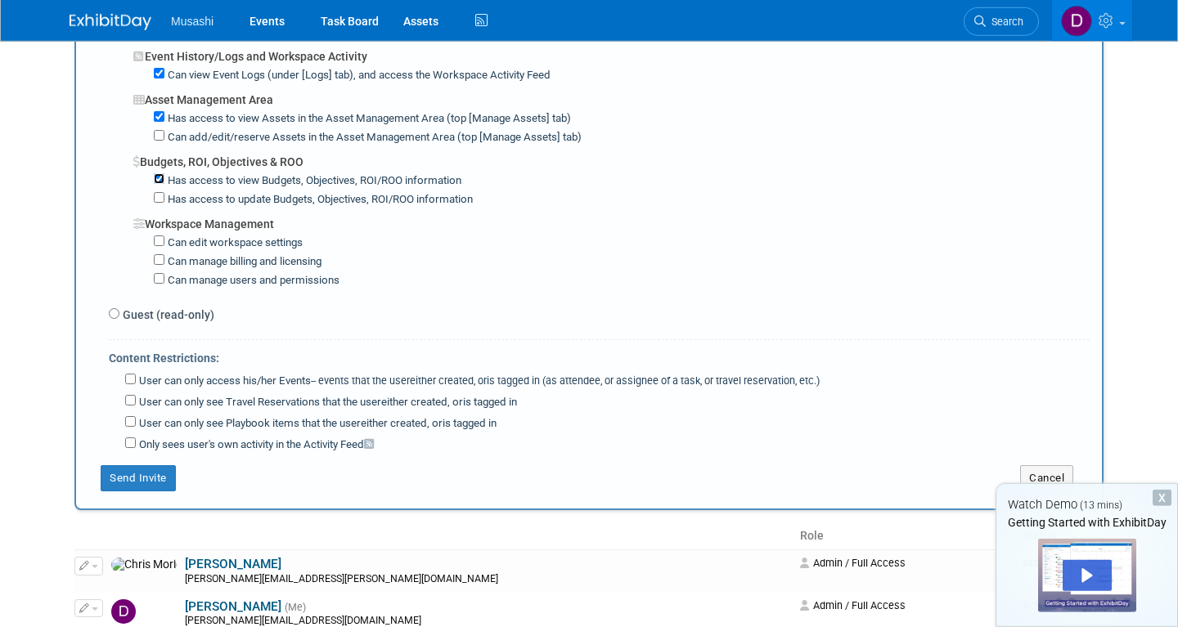
scroll to position [1146, 0]
click at [161, 465] on button "Send Invite" at bounding box center [138, 478] width 75 height 26
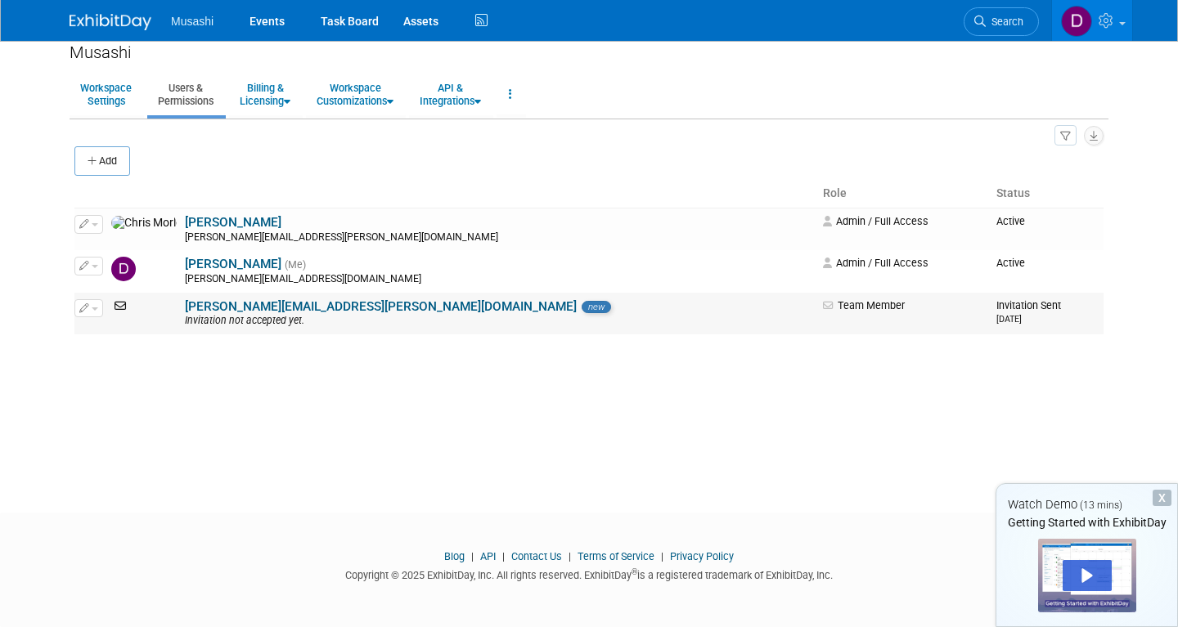
scroll to position [0, 0]
